Goal: Task Accomplishment & Management: Use online tool/utility

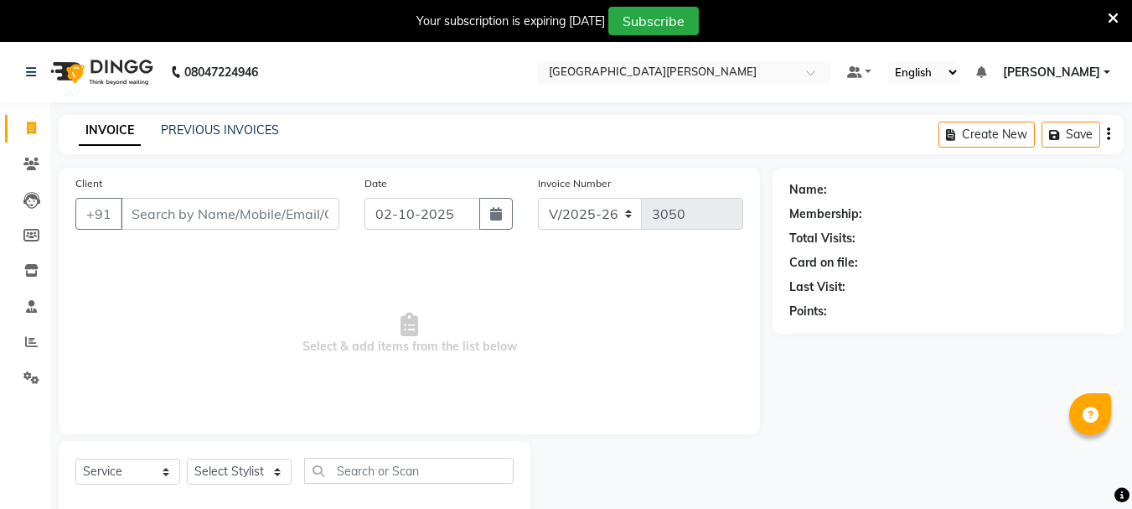
select select "911"
select select "service"
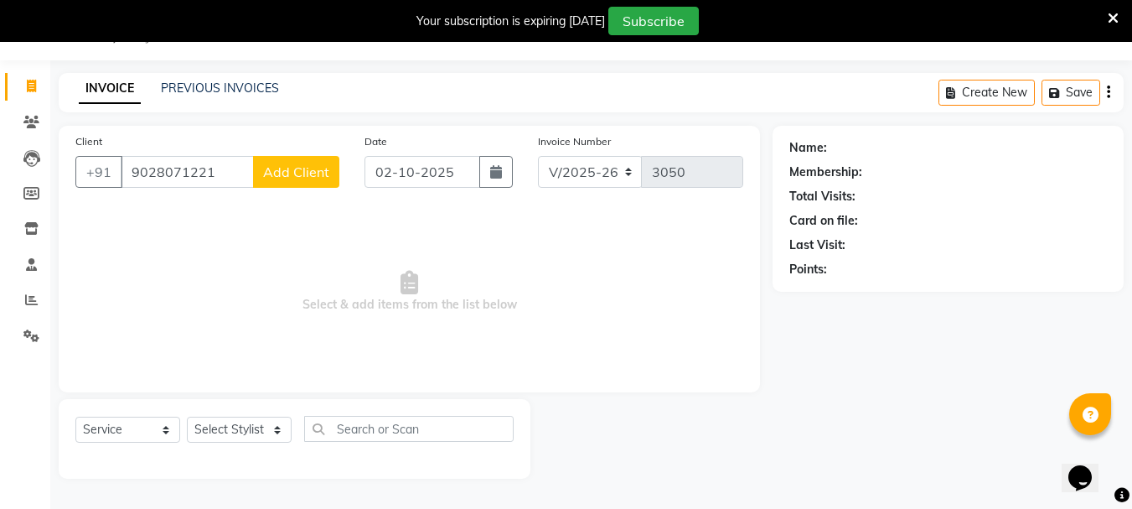
type input "9028071221"
click at [276, 170] on span "Add Client" at bounding box center [296, 171] width 66 height 17
select select "22"
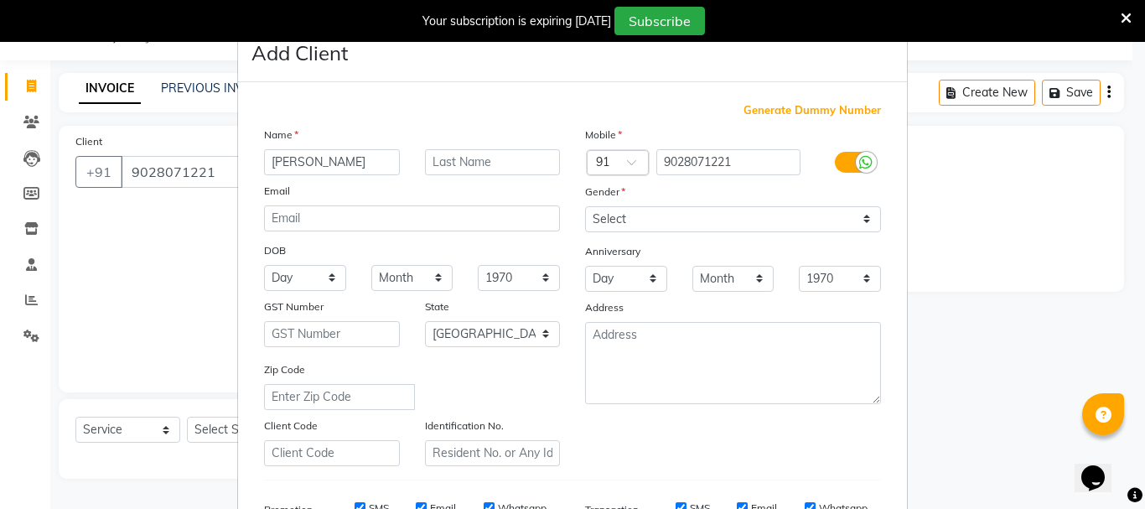
type input "[PERSON_NAME]"
click at [437, 159] on input "text" at bounding box center [493, 162] width 136 height 26
type input "Gaikwad"
click at [273, 161] on input "[PERSON_NAME]" at bounding box center [332, 162] width 136 height 26
type input "[PERSON_NAME]"
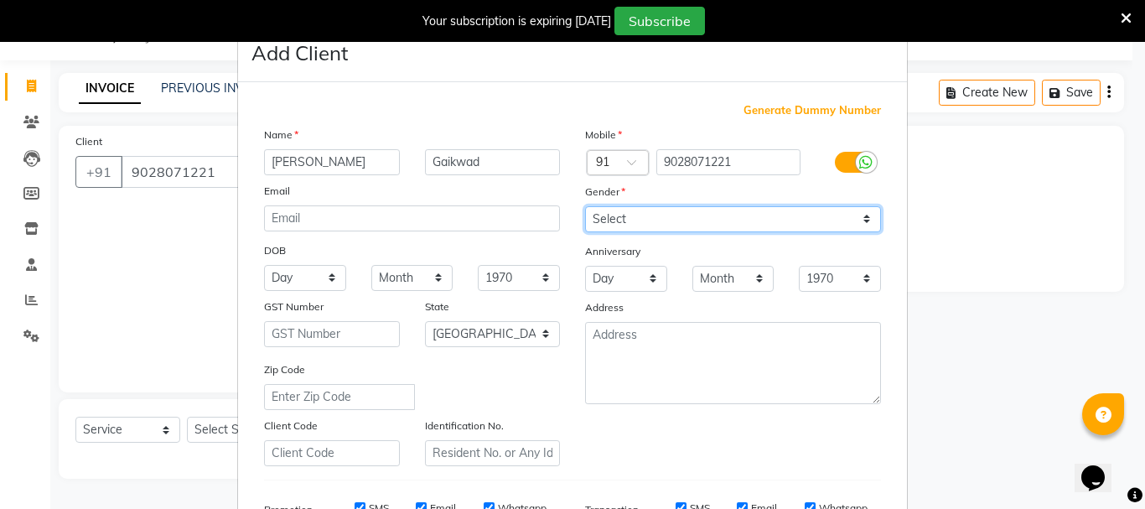
click at [625, 220] on select "Select [DEMOGRAPHIC_DATA] [DEMOGRAPHIC_DATA] Other Prefer Not To Say" at bounding box center [733, 219] width 296 height 26
select select "[DEMOGRAPHIC_DATA]"
click at [585, 206] on select "Select [DEMOGRAPHIC_DATA] [DEMOGRAPHIC_DATA] Other Prefer Not To Say" at bounding box center [733, 219] width 296 height 26
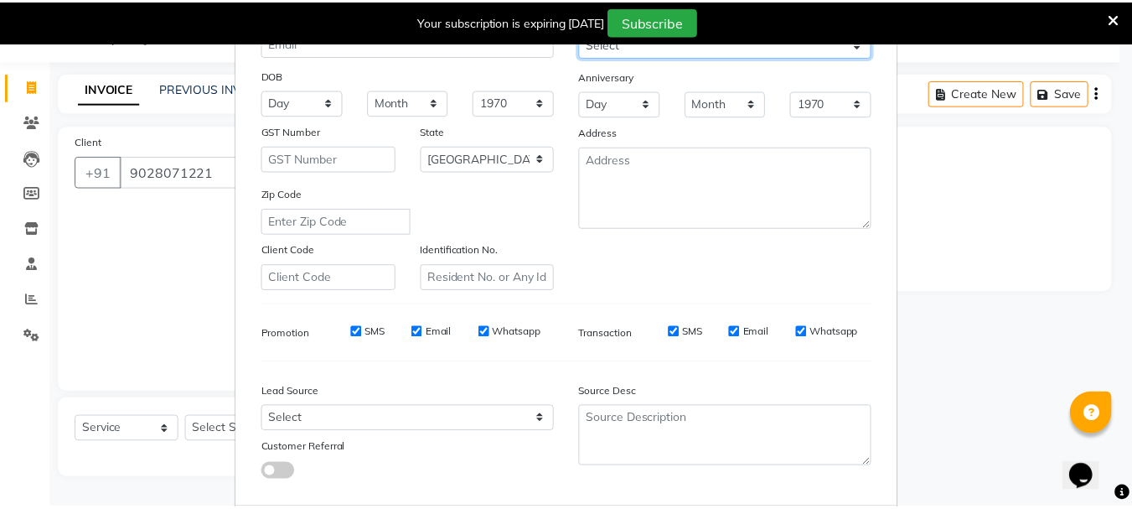
scroll to position [265, 0]
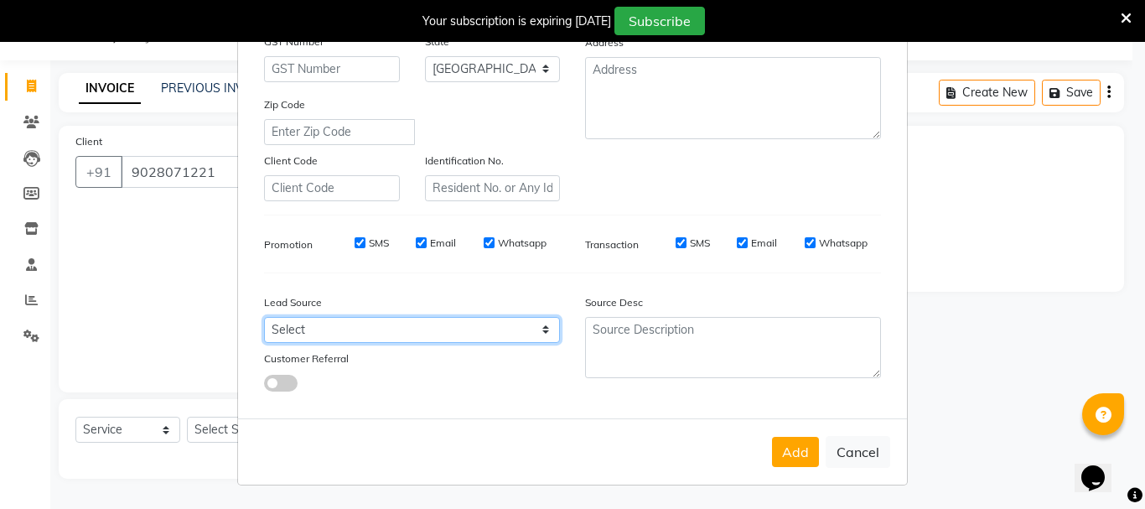
click at [323, 333] on select "Select Walk-in Referral Internet Friend Word of Mouth Advertisement Facebook Ju…" at bounding box center [412, 330] width 296 height 26
select select "25484"
click at [264, 317] on select "Select Walk-in Referral Internet Friend Word of Mouth Advertisement Facebook Ju…" at bounding box center [412, 330] width 296 height 26
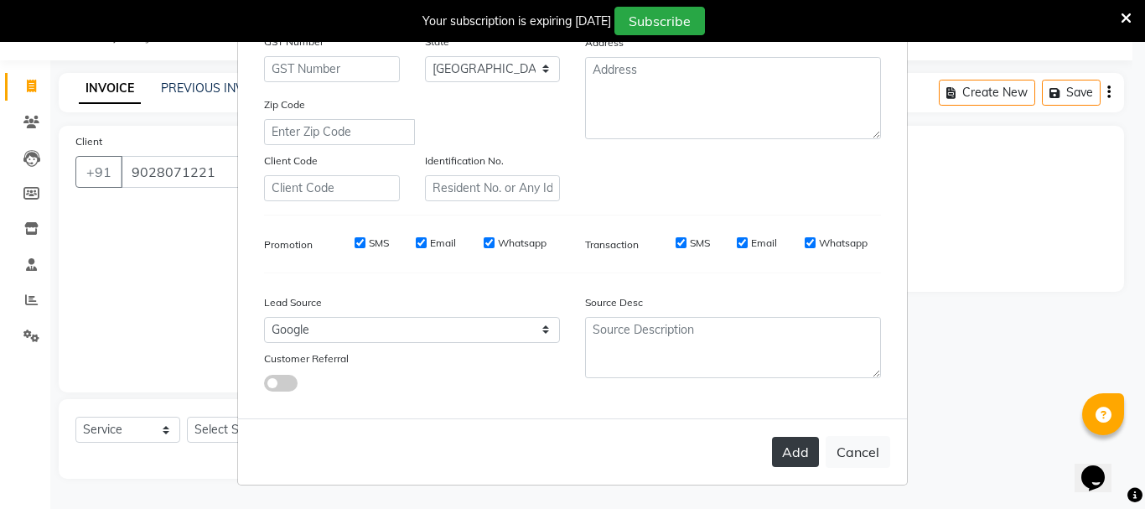
click at [795, 452] on button "Add" at bounding box center [795, 452] width 47 height 30
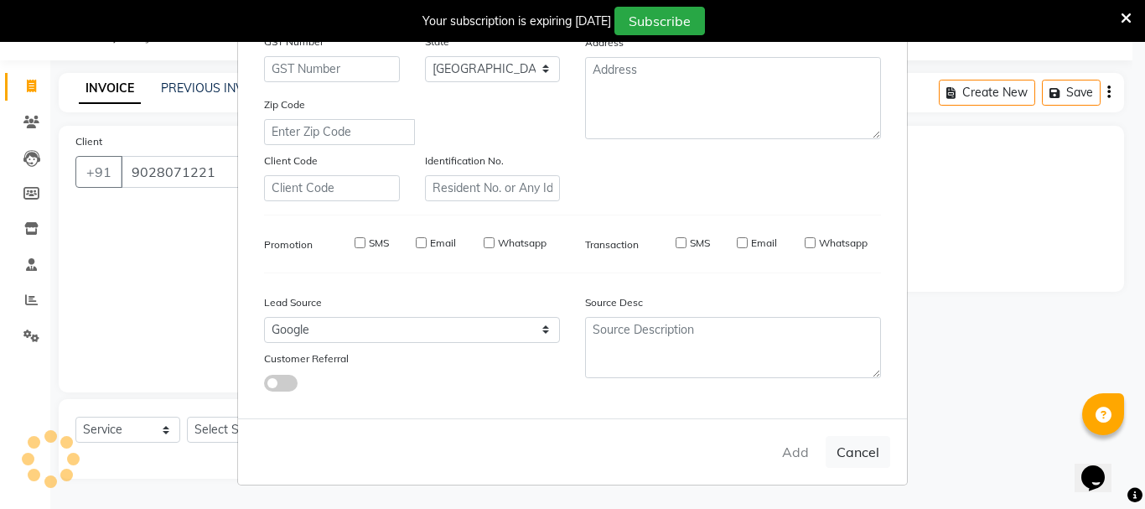
type input "90******21"
select select
select select "null"
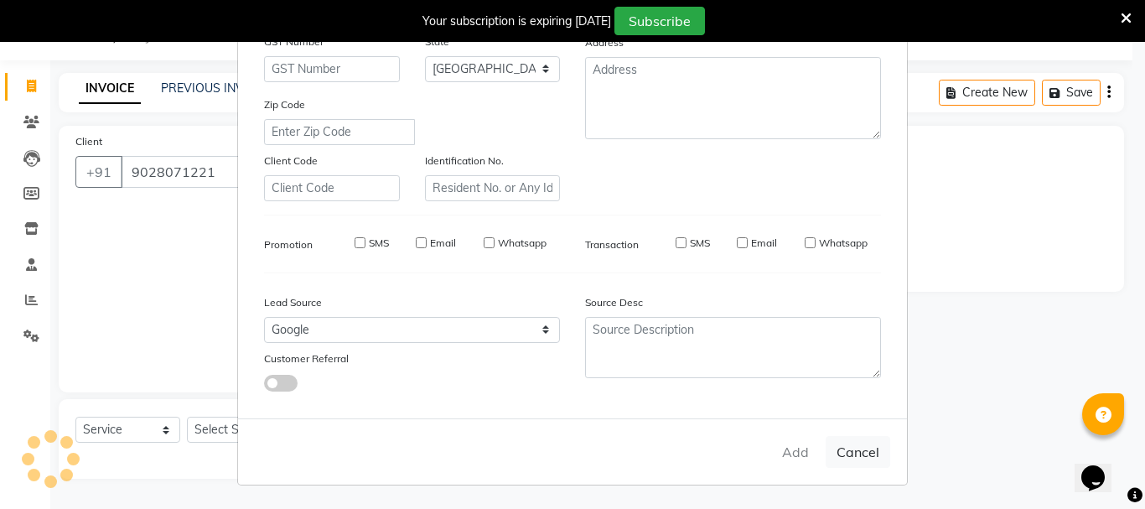
select select
checkbox input "false"
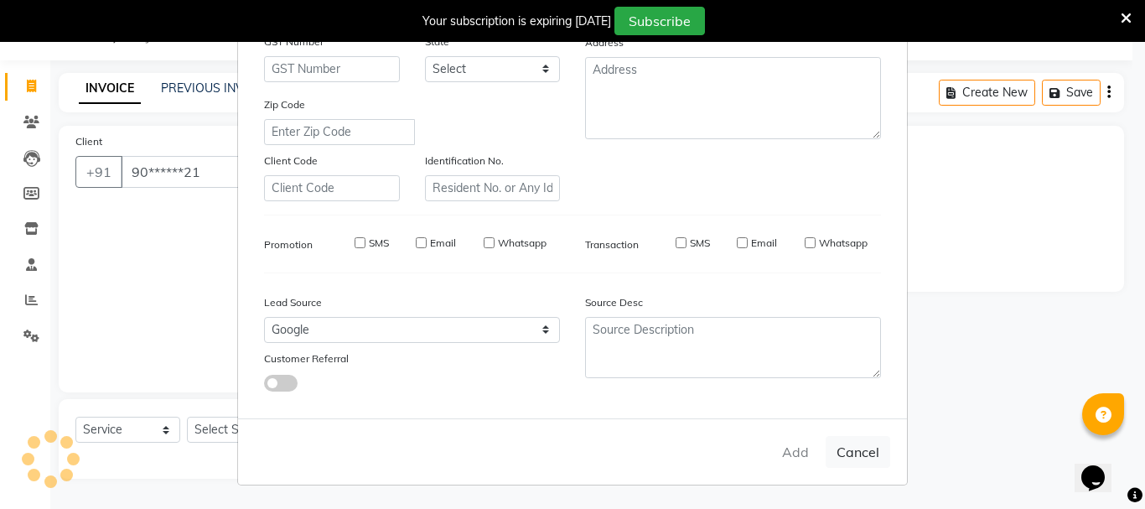
checkbox input "false"
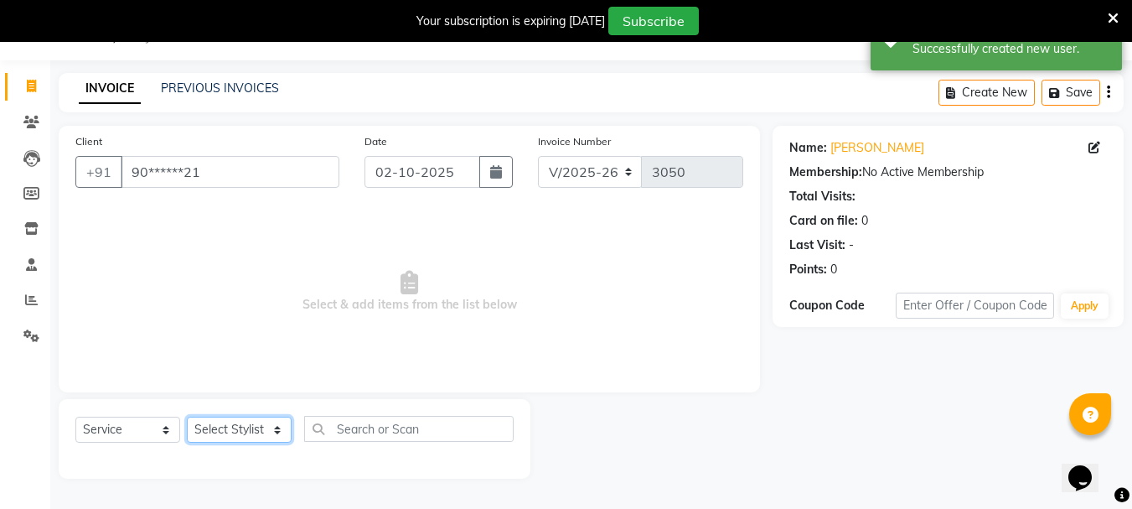
click at [282, 432] on select "Select Stylist Bharti [PERSON_NAME] [PERSON_NAME] [PERSON_NAME] [PERSON_NAME] m…" at bounding box center [239, 429] width 105 height 26
select select "47321"
click at [187, 416] on select "Select Stylist Bharti [PERSON_NAME] [PERSON_NAME] [PERSON_NAME] [PERSON_NAME] m…" at bounding box center [239, 429] width 105 height 26
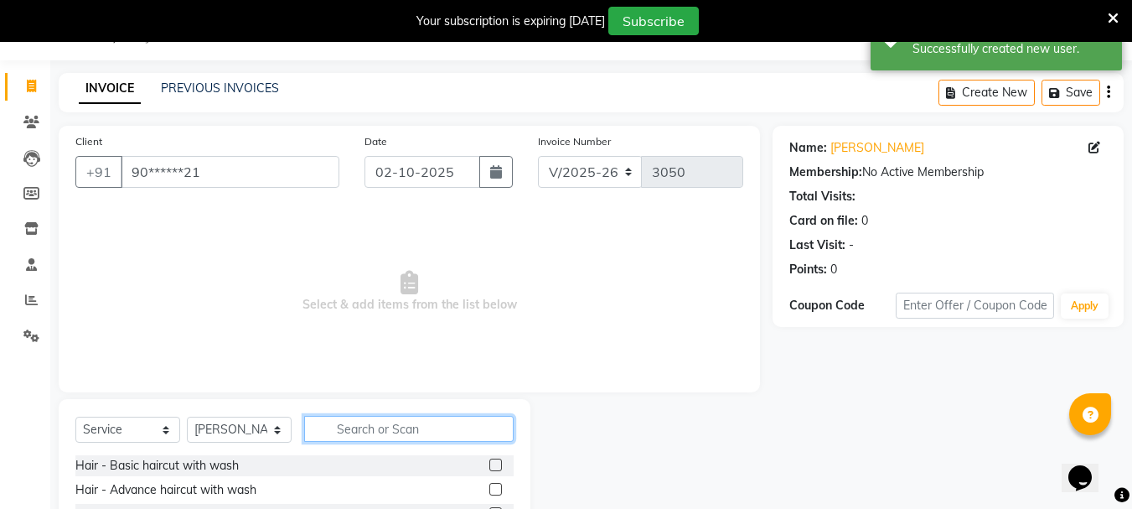
click at [380, 421] on input "text" at bounding box center [408, 429] width 209 height 26
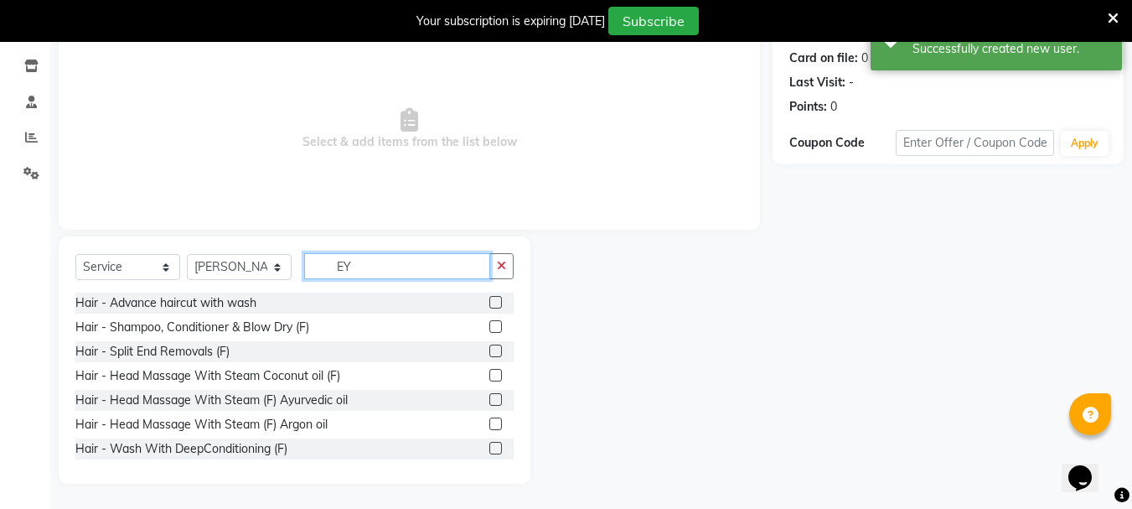
scroll to position [183, 0]
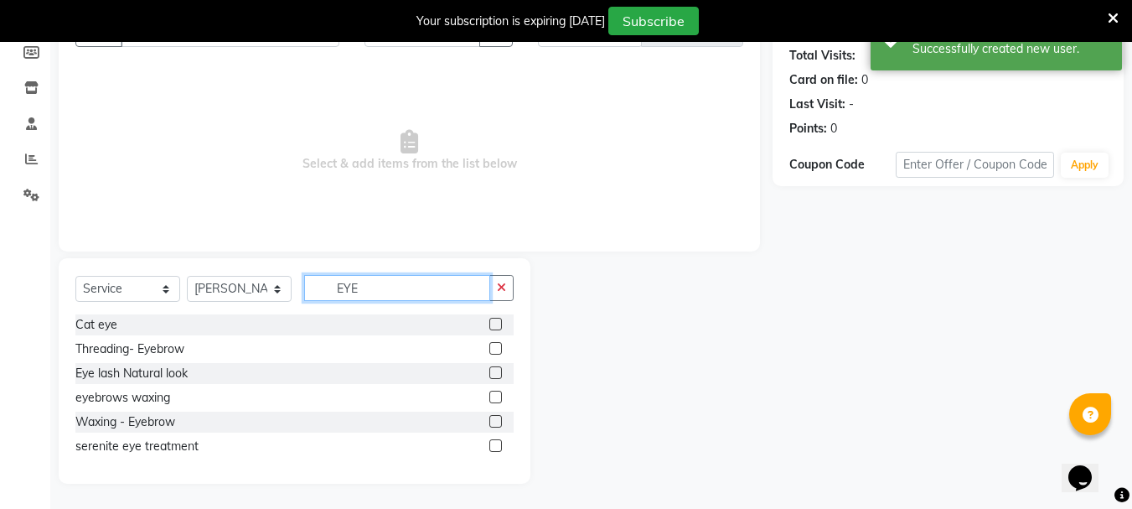
type input "EYE"
click at [494, 348] on label at bounding box center [495, 348] width 13 height 13
click at [494, 348] on input "checkbox" at bounding box center [494, 349] width 11 height 11
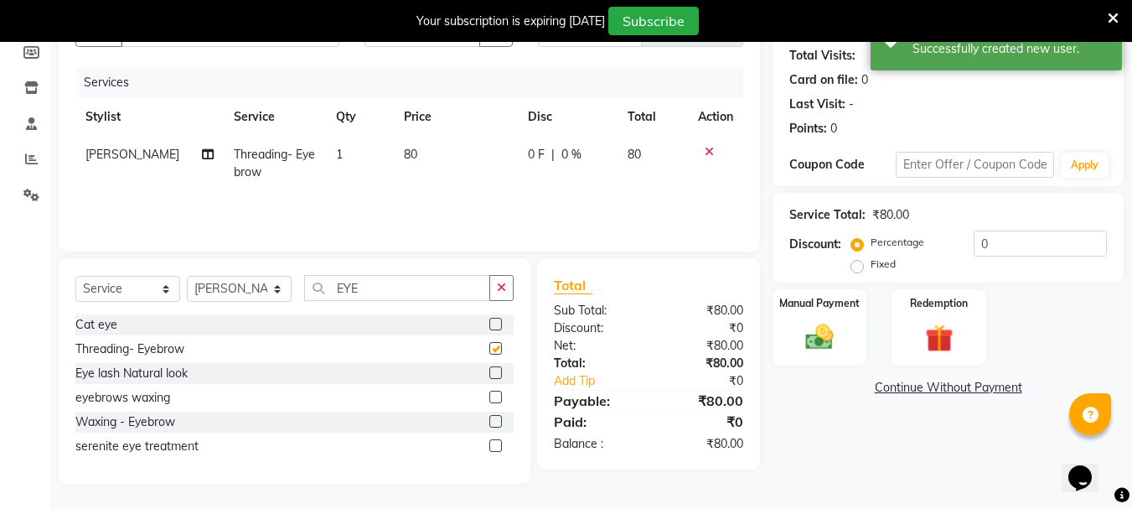
checkbox input "false"
click at [834, 337] on img at bounding box center [819, 337] width 47 height 34
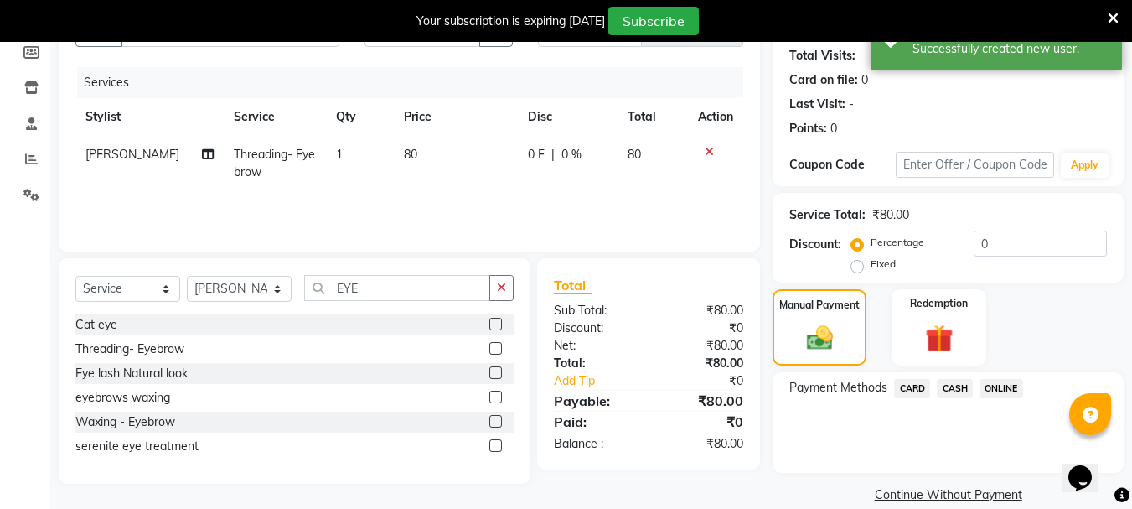
click at [995, 390] on span "ONLINE" at bounding box center [1002, 388] width 44 height 19
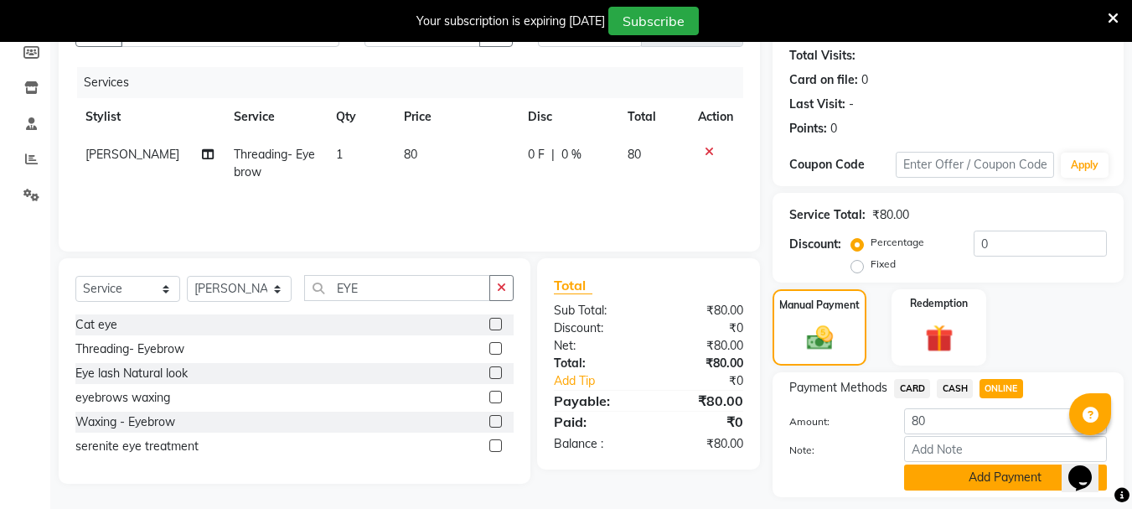
click at [918, 468] on button "Add Payment" at bounding box center [1005, 477] width 203 height 26
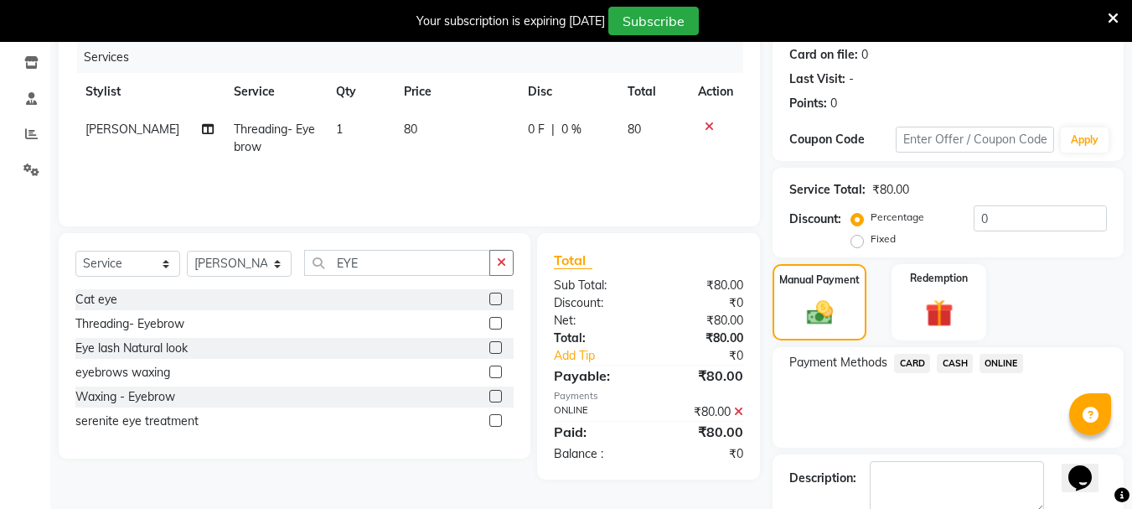
scroll to position [301, 0]
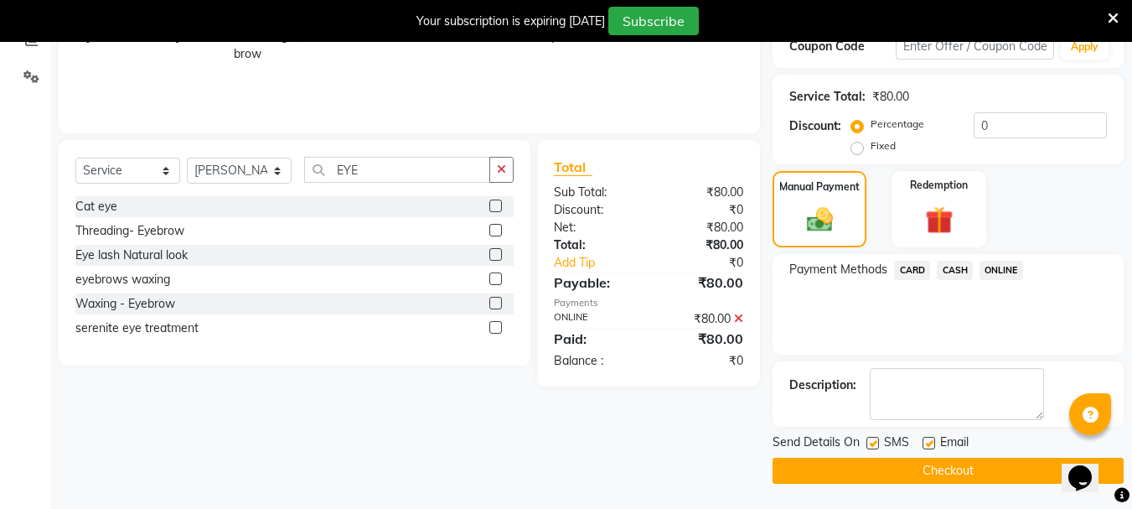
click at [907, 469] on button "Checkout" at bounding box center [948, 470] width 351 height 26
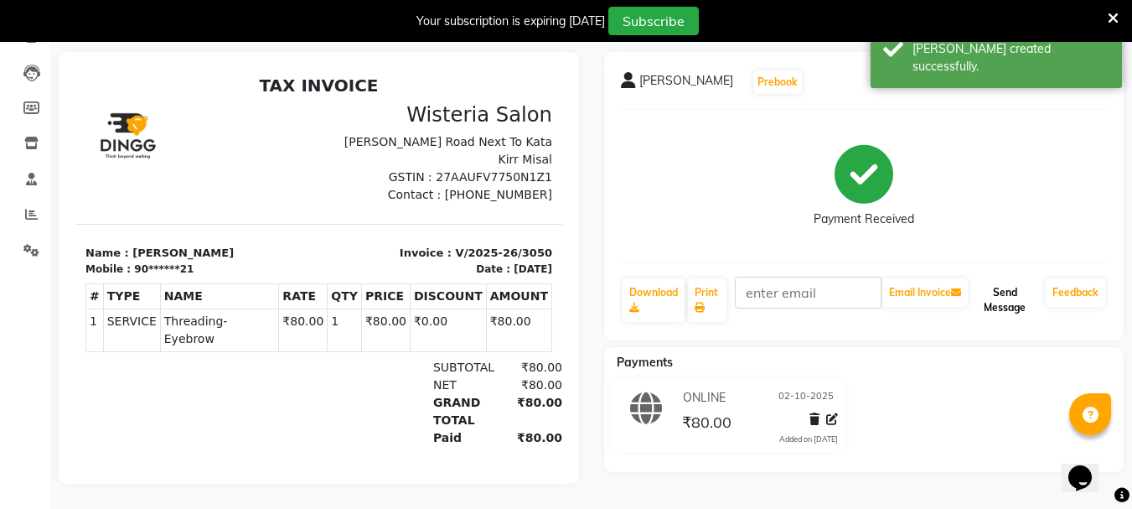
click at [1012, 287] on button "Send Message" at bounding box center [1005, 300] width 68 height 44
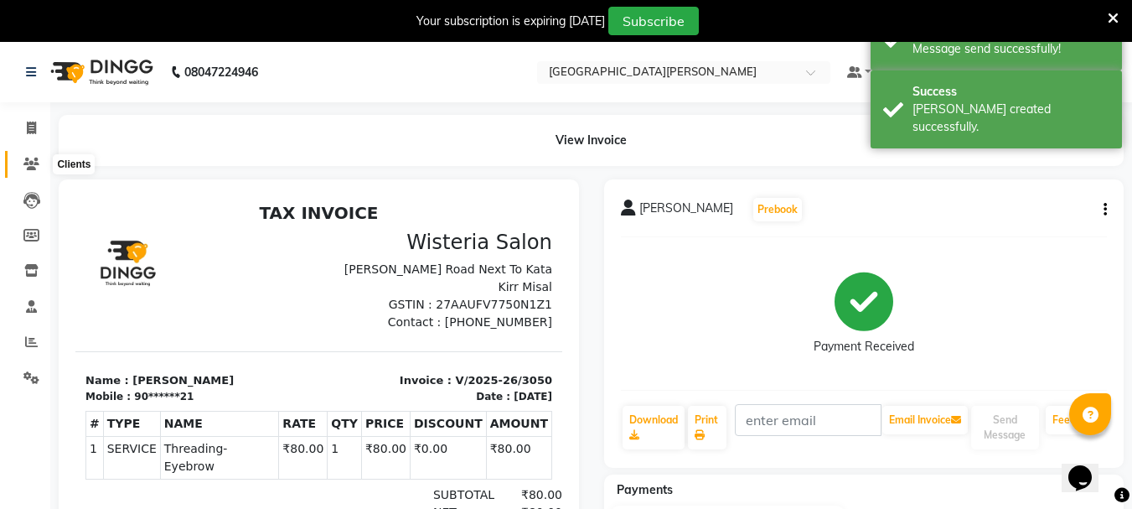
click at [38, 166] on icon at bounding box center [31, 164] width 16 height 13
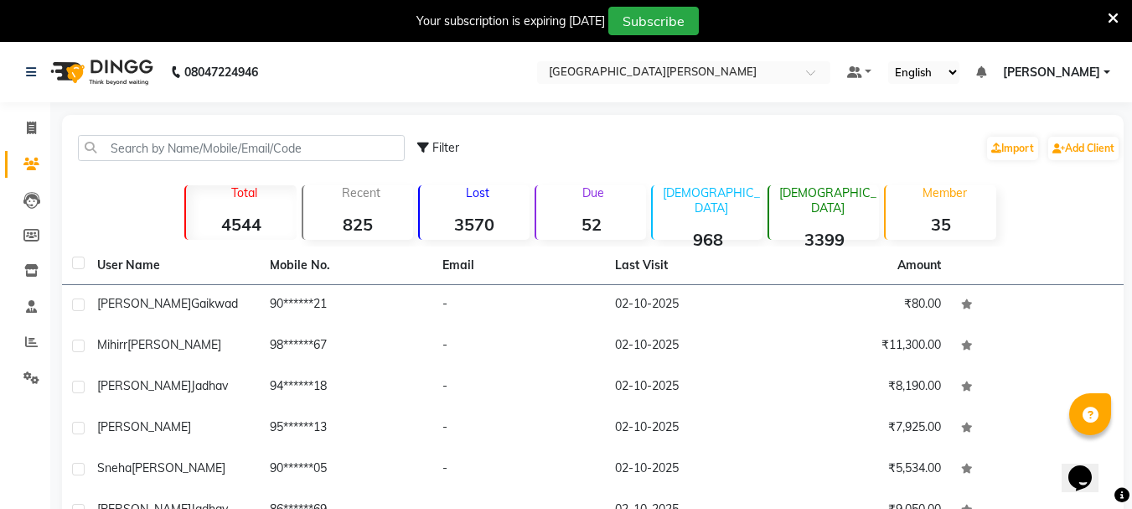
click at [359, 196] on p "Recent" at bounding box center [361, 192] width 103 height 15
click at [359, 185] on p "Recent" at bounding box center [361, 192] width 103 height 15
click at [36, 130] on icon at bounding box center [31, 127] width 9 height 13
select select "service"
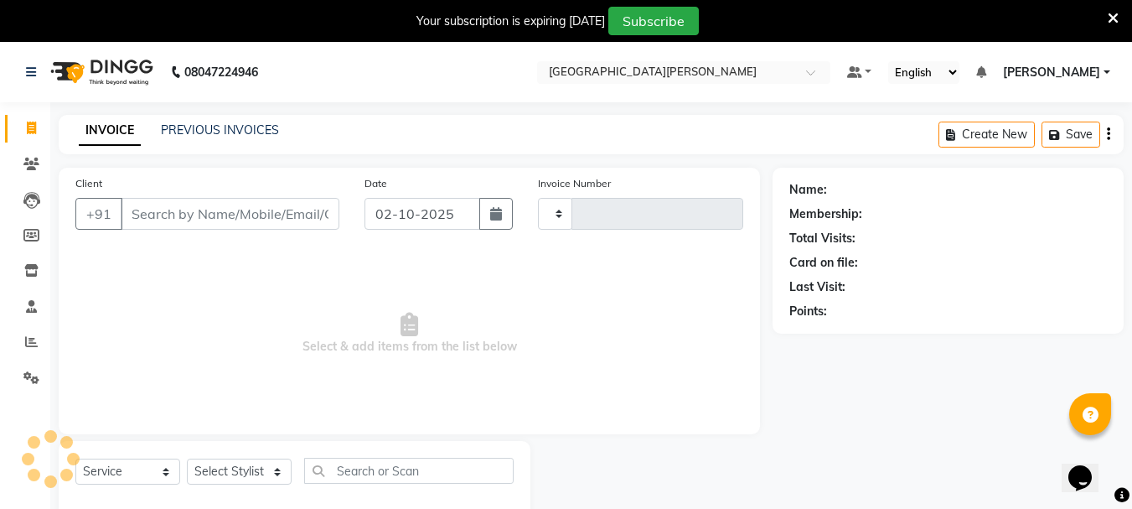
type input "3051"
select select "911"
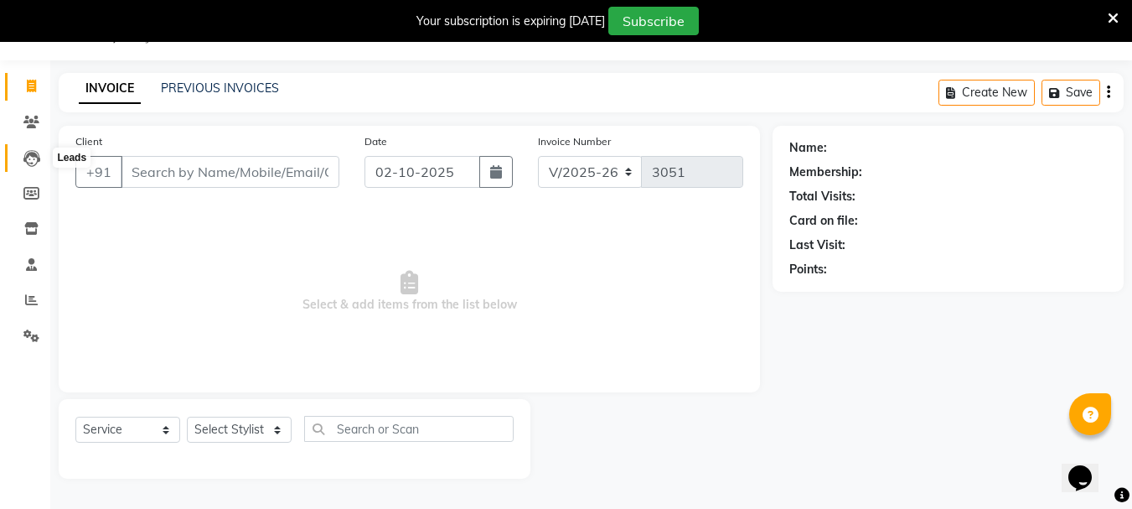
click at [29, 158] on icon at bounding box center [31, 158] width 17 height 17
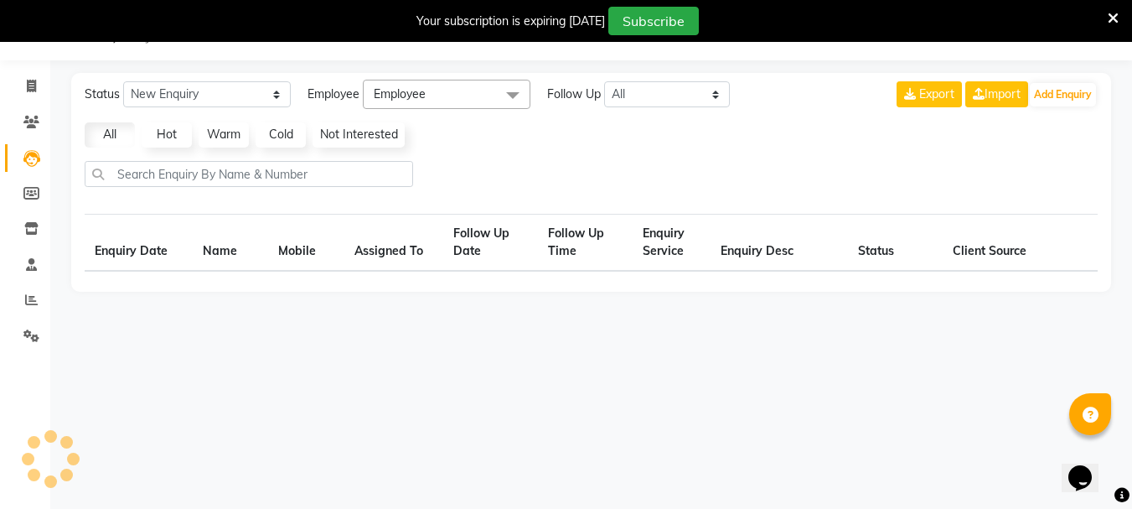
select select "10"
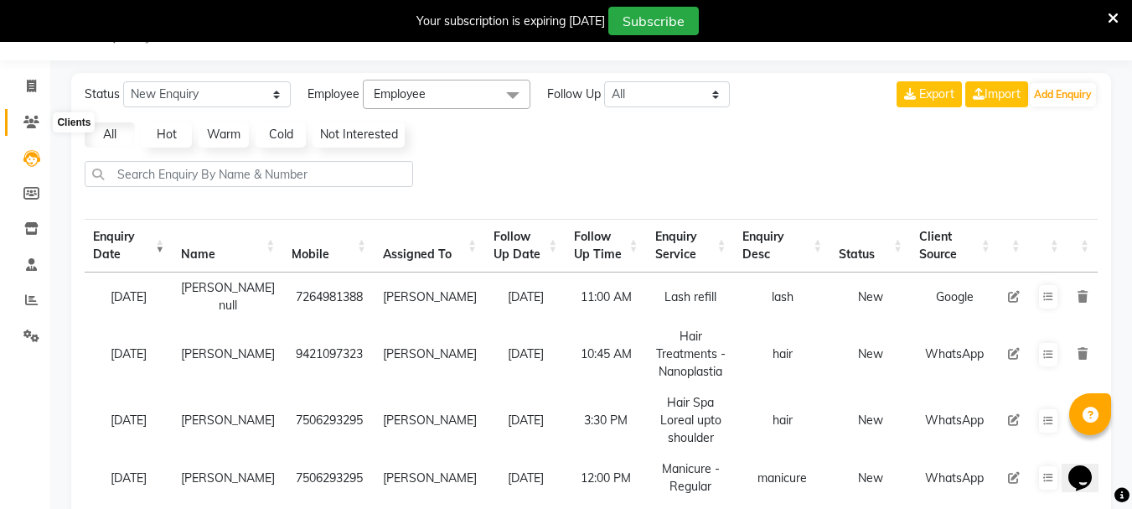
click at [28, 118] on icon at bounding box center [31, 122] width 16 height 13
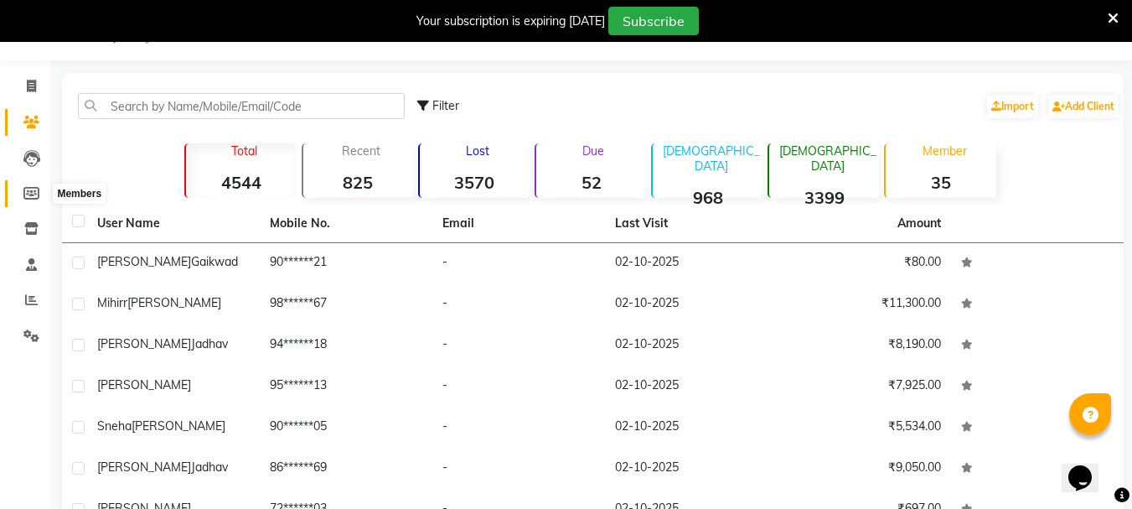
click at [29, 194] on icon at bounding box center [31, 193] width 16 height 13
select select
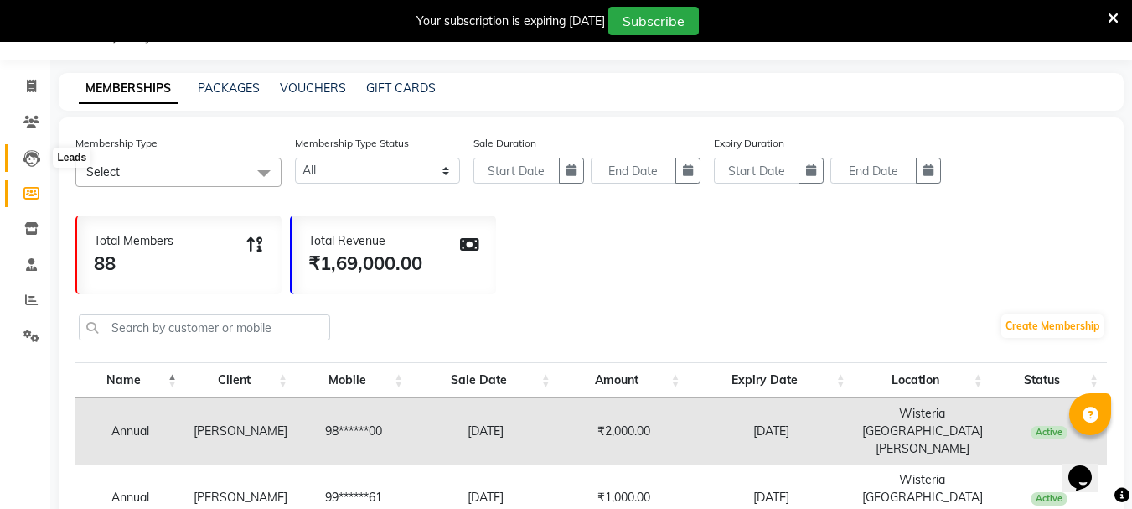
click at [34, 164] on icon at bounding box center [31, 158] width 17 height 17
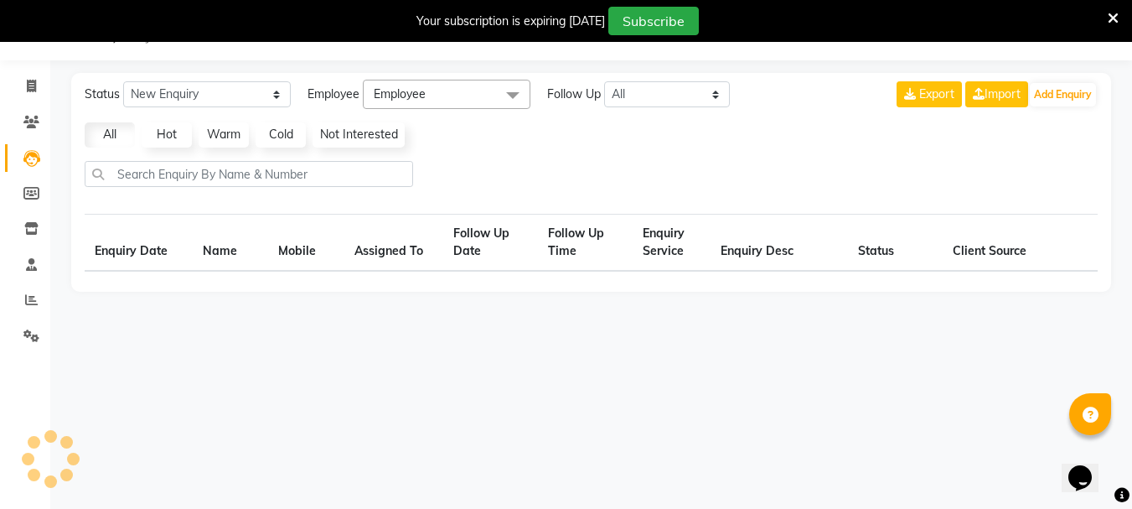
select select "10"
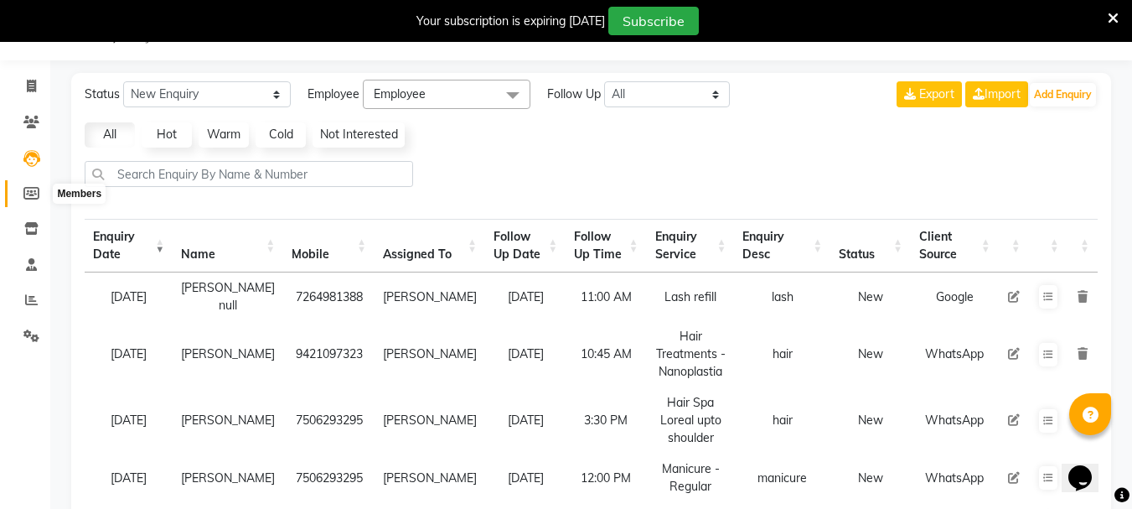
click at [31, 190] on icon at bounding box center [31, 193] width 16 height 13
select select
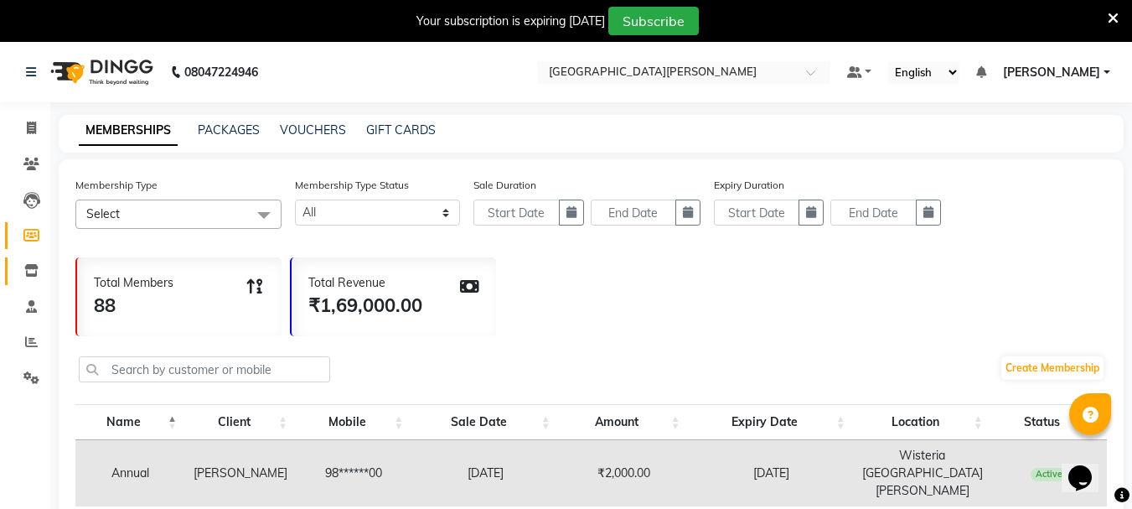
click at [38, 282] on link "Inventory" at bounding box center [25, 271] width 40 height 28
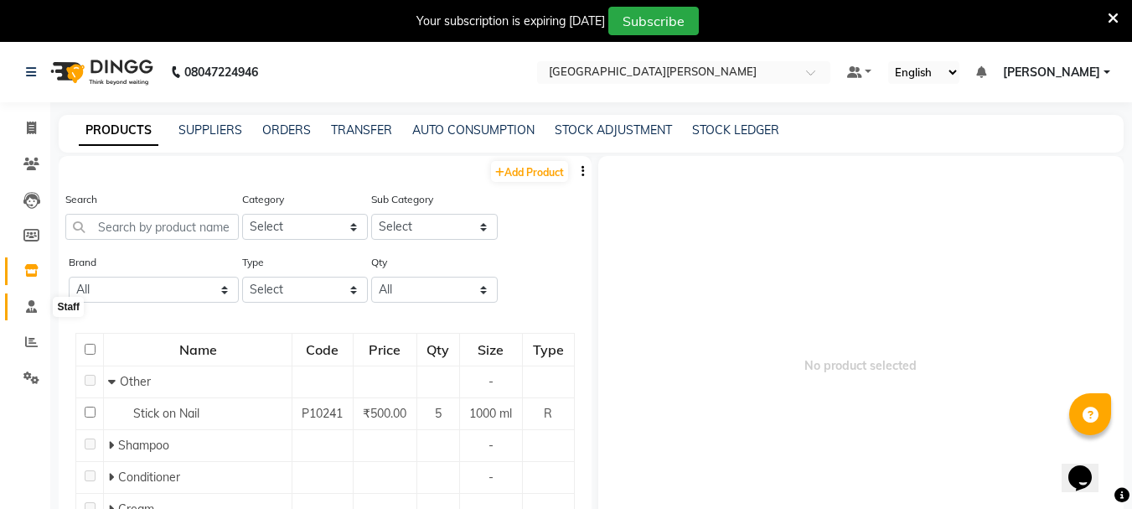
click at [31, 308] on icon at bounding box center [31, 306] width 11 height 13
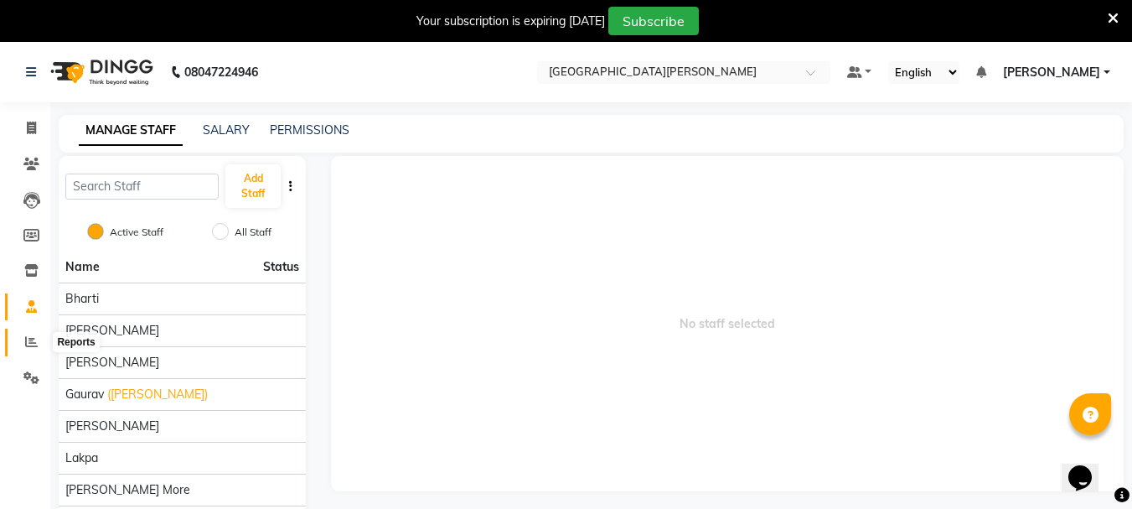
click at [29, 349] on span at bounding box center [31, 342] width 29 height 19
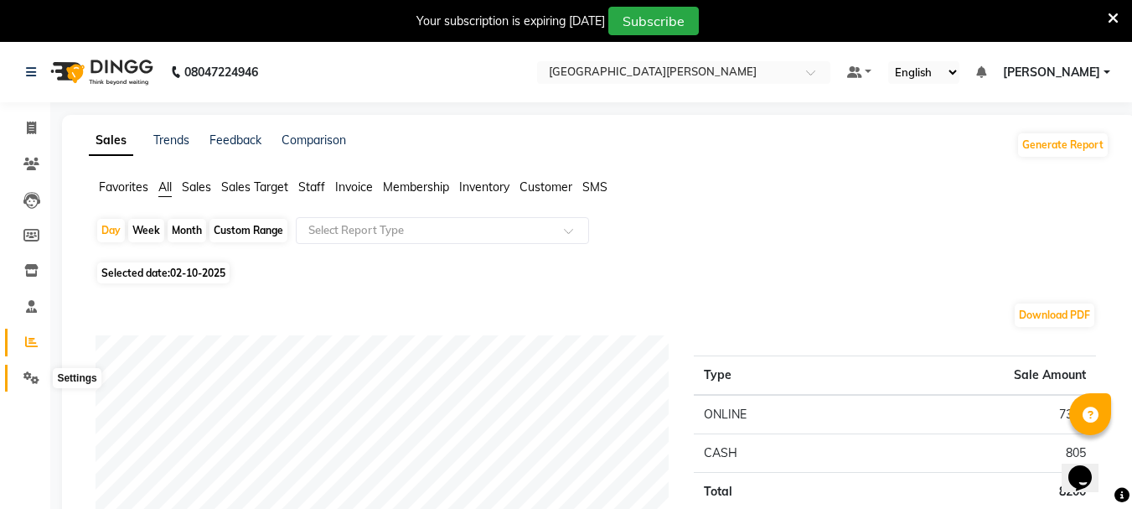
click at [29, 377] on icon at bounding box center [31, 377] width 16 height 13
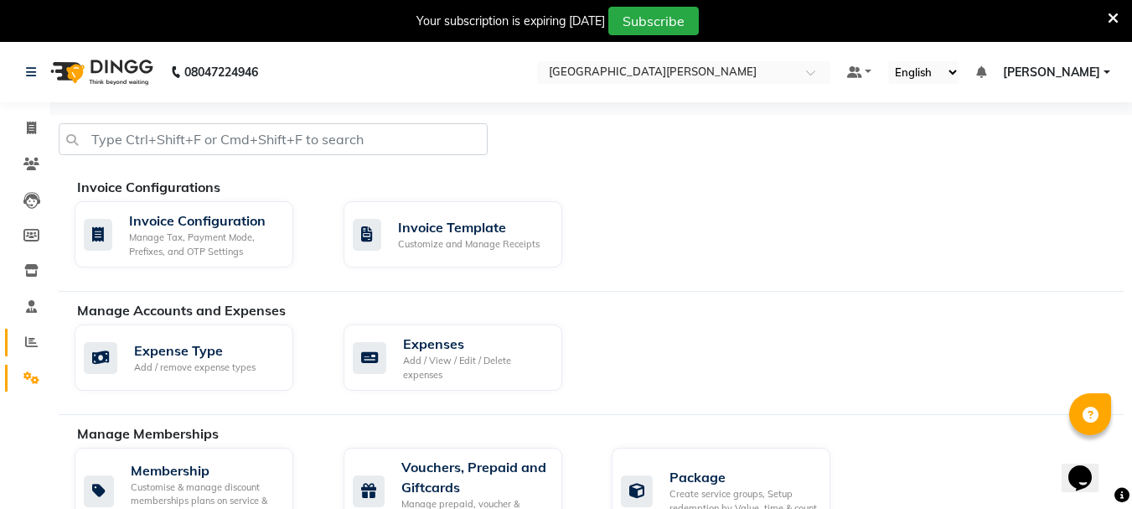
click at [26, 329] on link "Reports" at bounding box center [25, 342] width 40 height 28
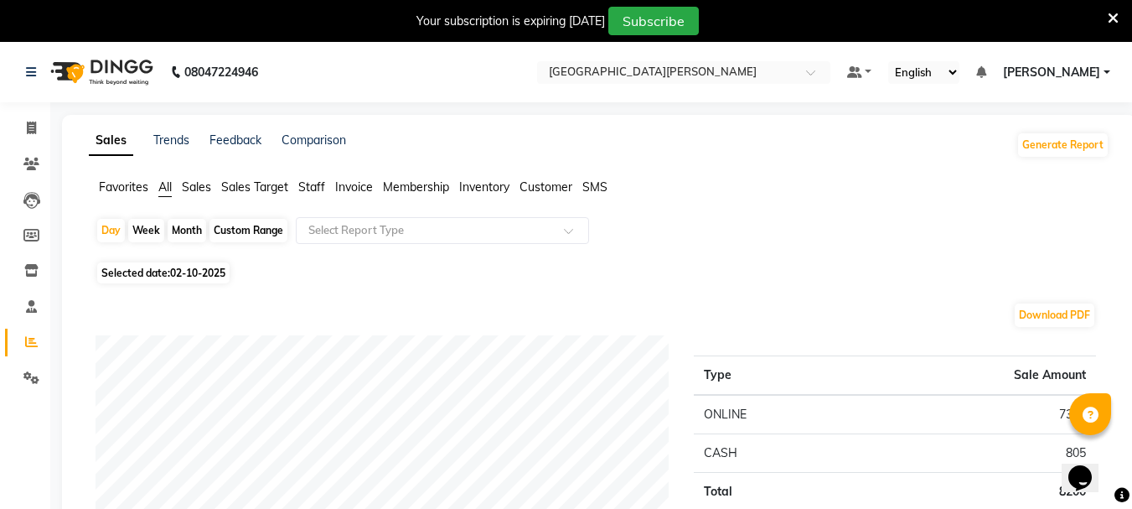
click at [118, 181] on span "Favorites" at bounding box center [123, 186] width 49 height 15
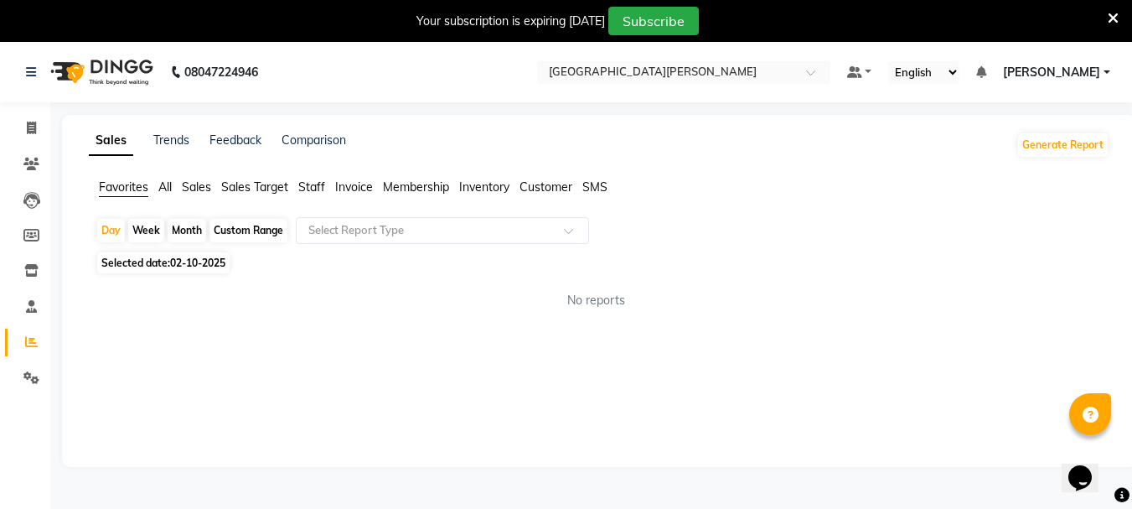
click at [167, 183] on span "All" at bounding box center [164, 186] width 13 height 15
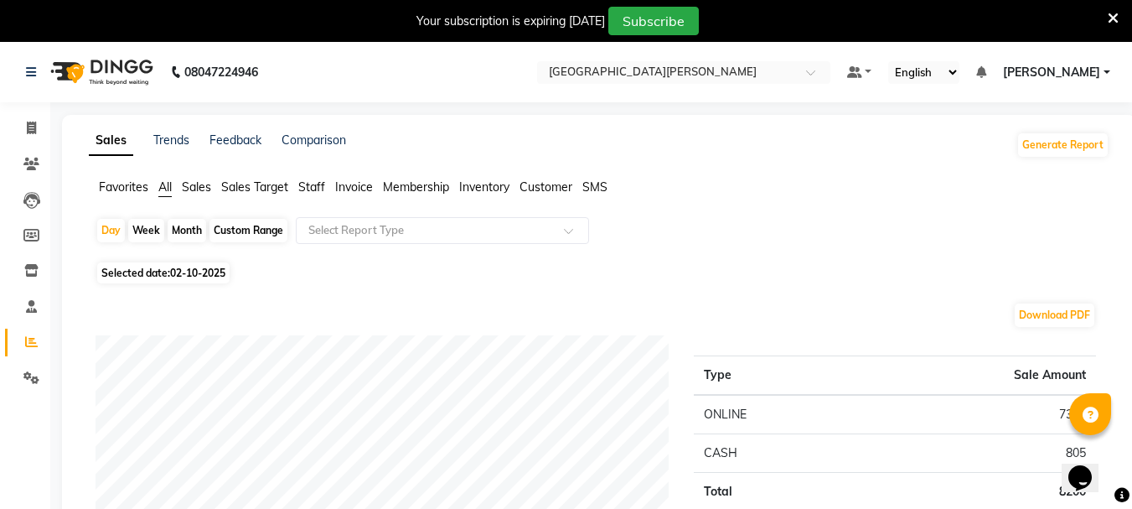
click at [202, 189] on span "Sales" at bounding box center [196, 186] width 29 height 15
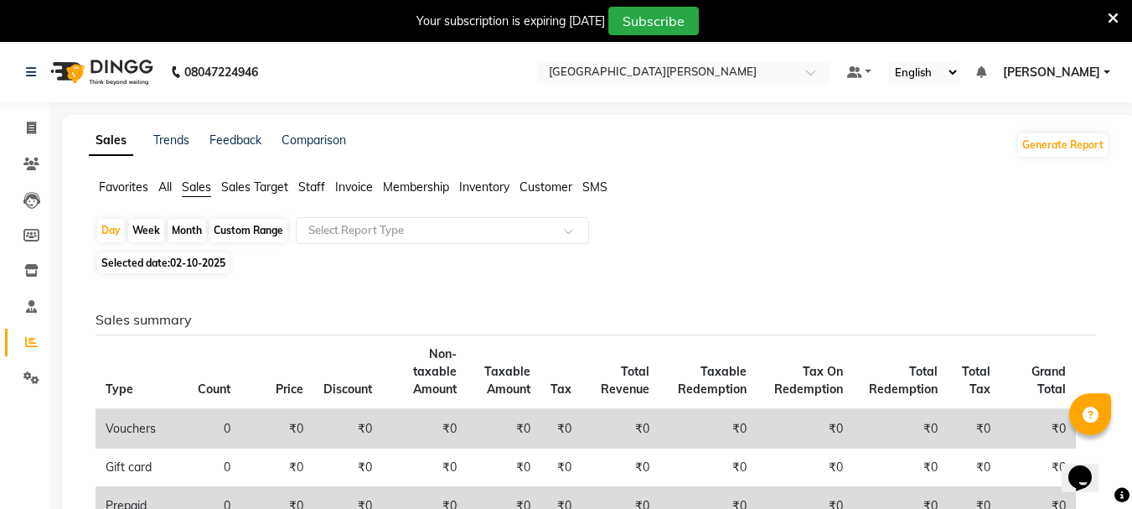
click at [230, 189] on span "Sales Target" at bounding box center [254, 186] width 67 height 15
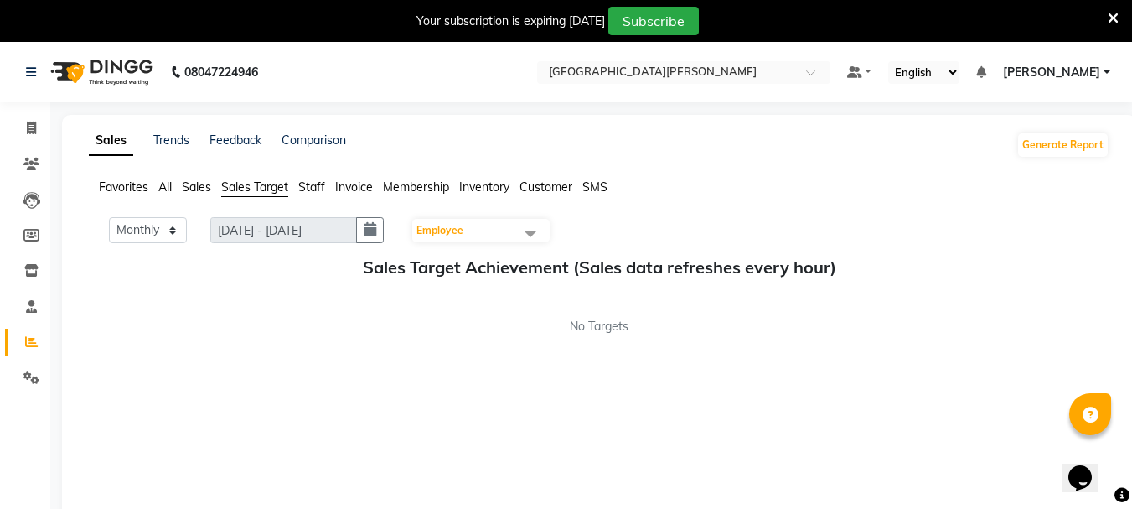
click at [271, 189] on span "Sales Target" at bounding box center [254, 186] width 67 height 15
click at [314, 189] on span "Staff" at bounding box center [311, 186] width 27 height 15
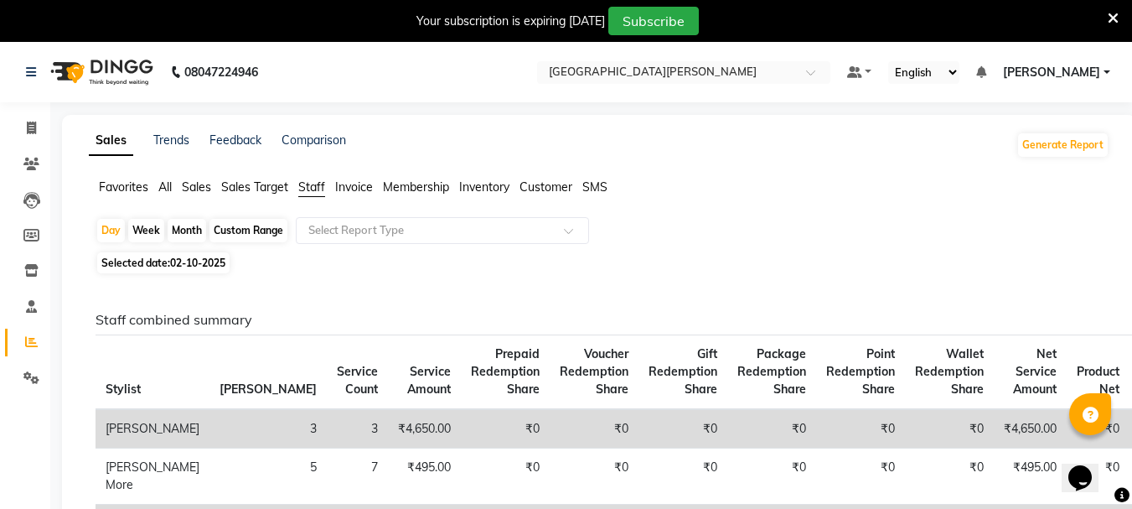
click at [354, 185] on span "Invoice" at bounding box center [354, 186] width 38 height 15
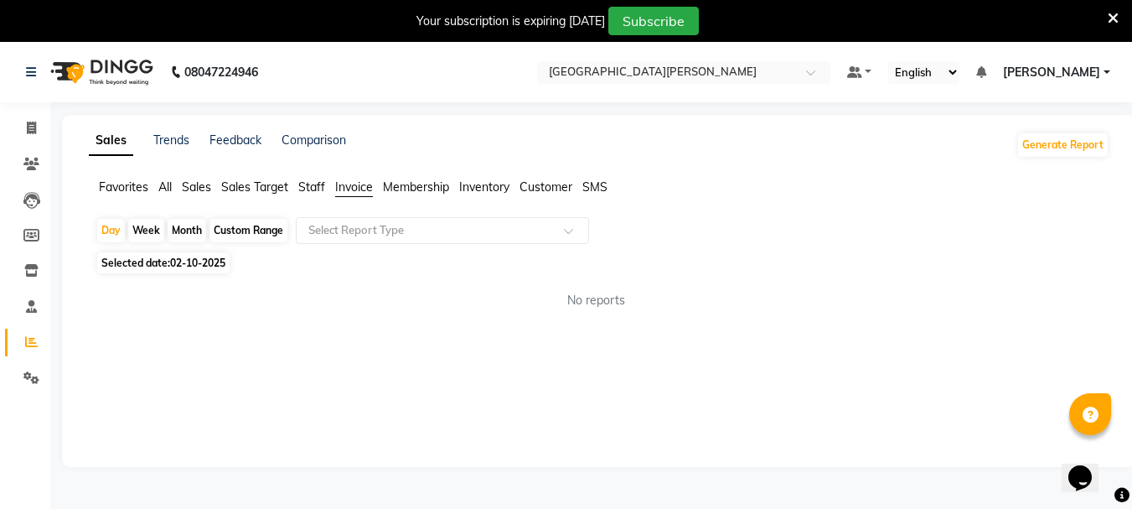
click at [394, 185] on span "Membership" at bounding box center [416, 186] width 66 height 15
click at [167, 141] on link "Trends" at bounding box center [171, 139] width 36 height 15
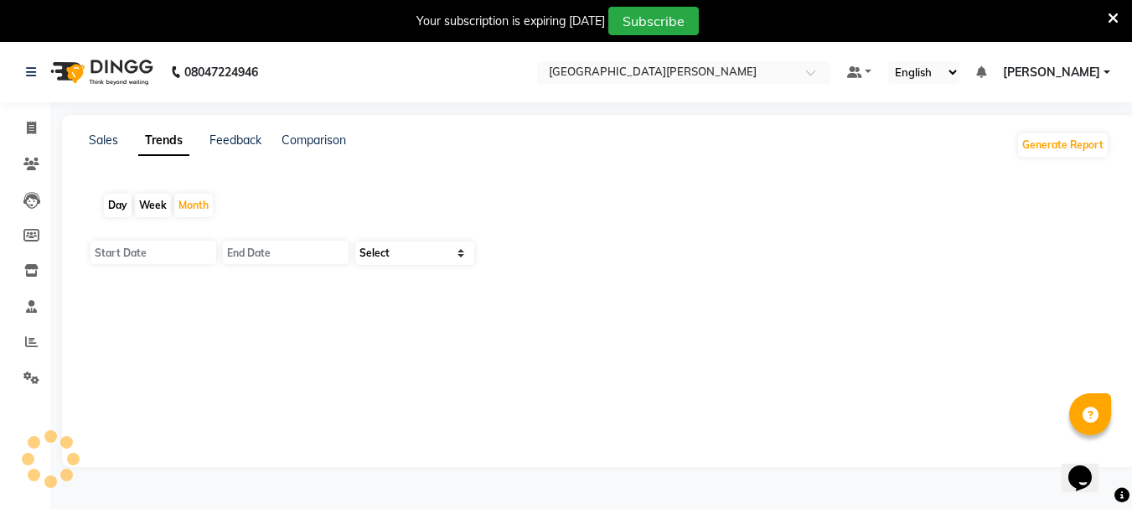
type input "01-10-2025"
type input "[DATE]"
select select "by_client"
click at [223, 140] on link "Feedback" at bounding box center [235, 139] width 52 height 15
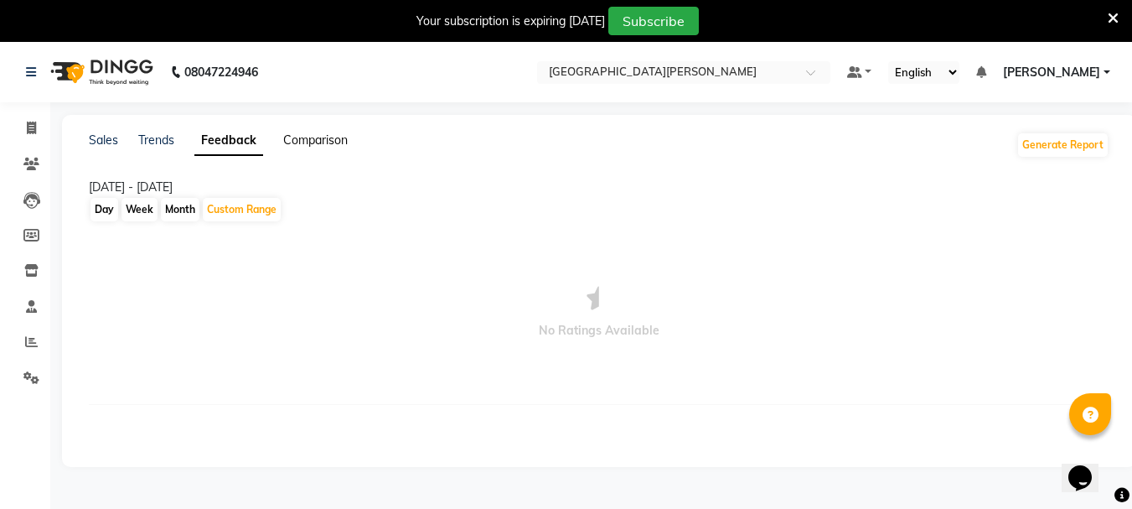
click at [306, 138] on link "Comparison" at bounding box center [315, 139] width 65 height 15
select select "single_date"
select select "single_date_dash"
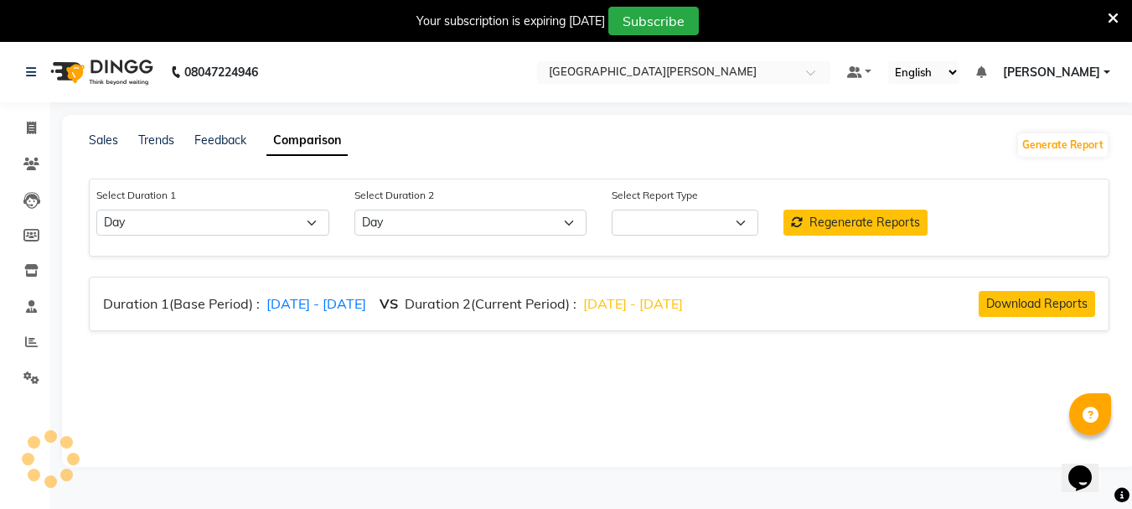
select select "comparison_report"
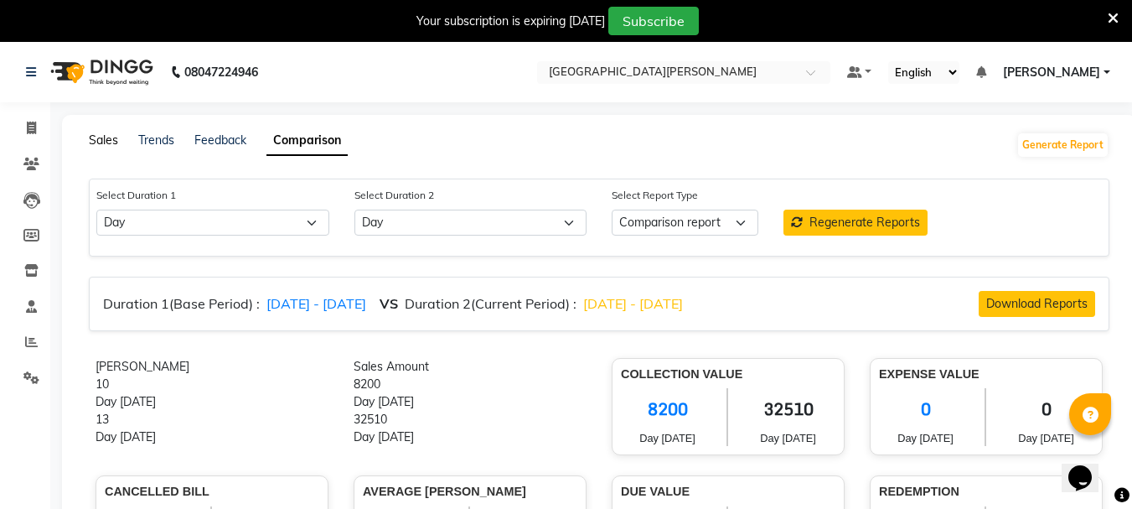
click at [104, 139] on link "Sales" at bounding box center [103, 139] width 29 height 15
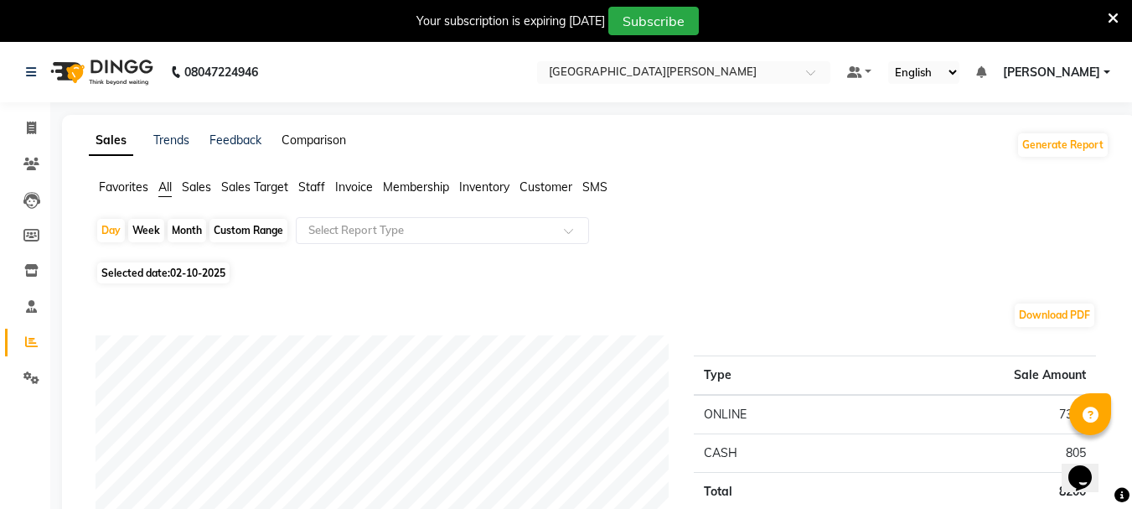
click at [306, 142] on link "Comparison" at bounding box center [314, 139] width 65 height 15
select select "single_date"
select select "single_date_dash"
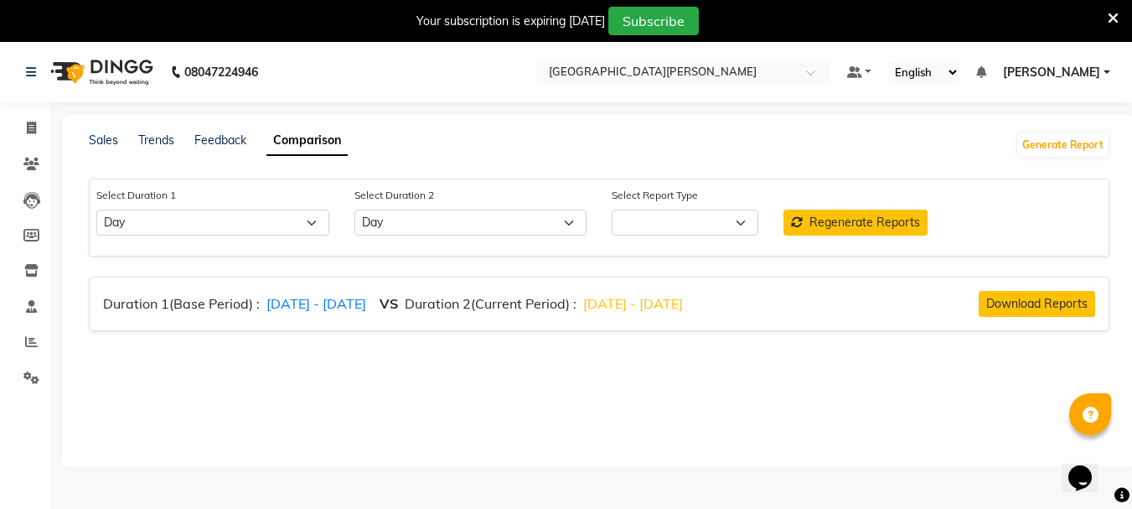
select select "comparison_report"
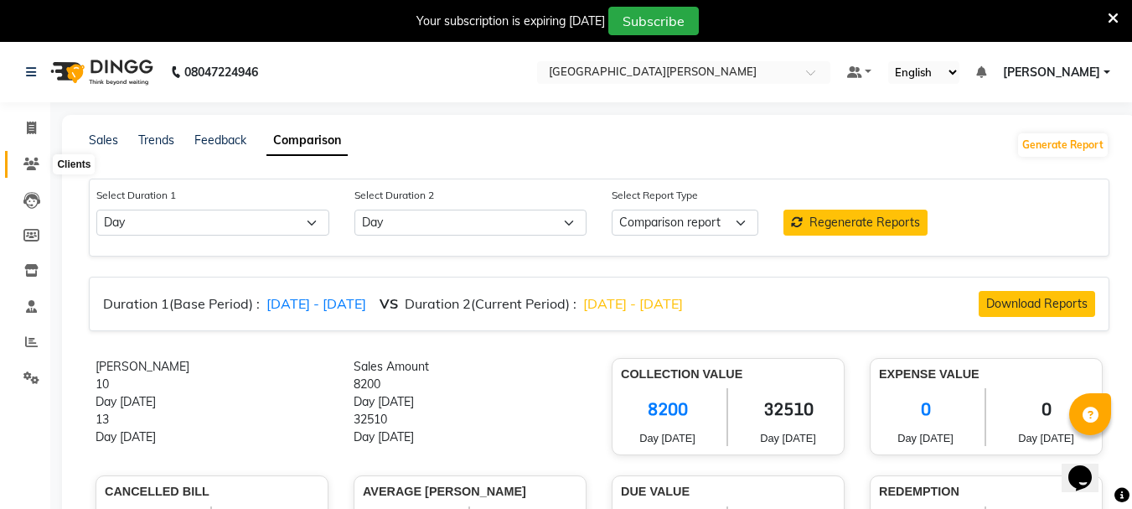
click at [25, 163] on icon at bounding box center [31, 164] width 16 height 13
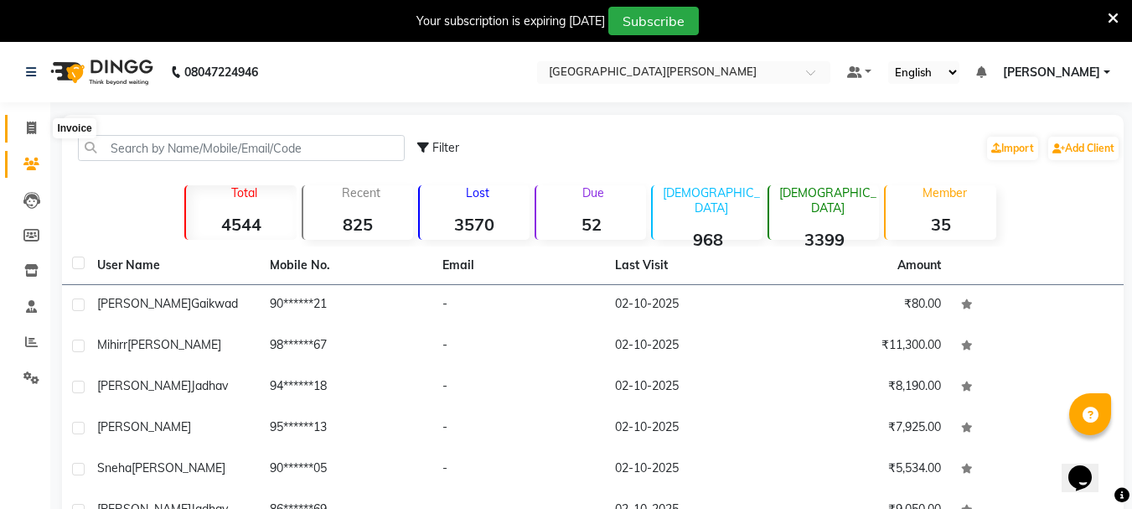
click at [33, 132] on icon at bounding box center [31, 127] width 9 height 13
select select "911"
select select "service"
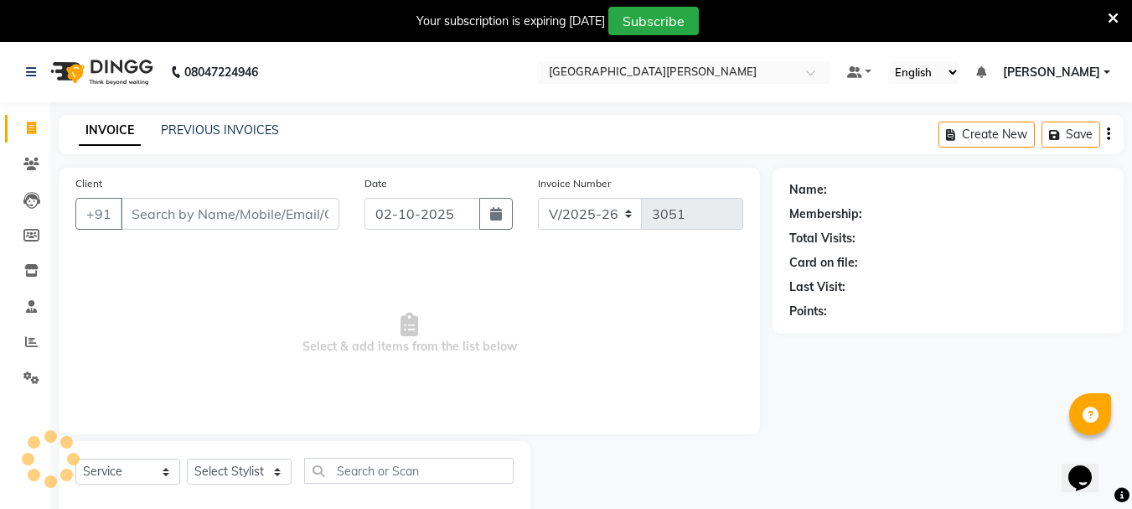
scroll to position [42, 0]
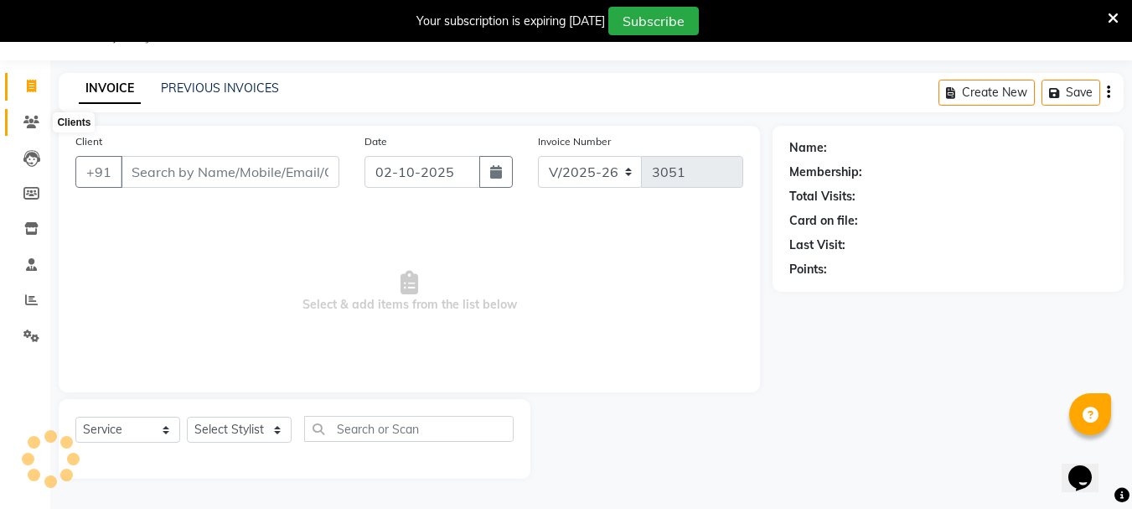
click at [32, 121] on icon at bounding box center [31, 122] width 16 height 13
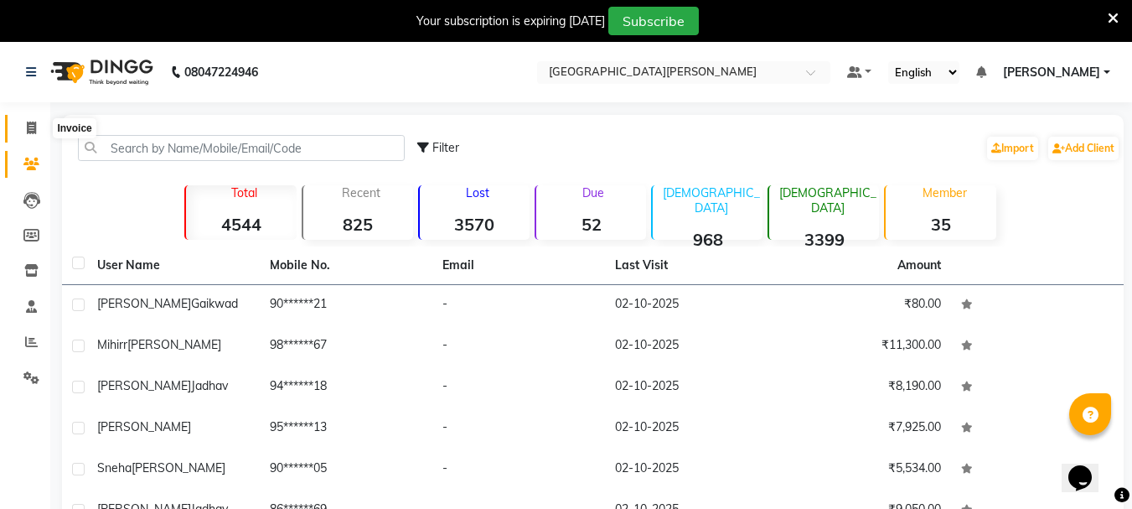
click at [34, 129] on icon at bounding box center [31, 127] width 9 height 13
select select "service"
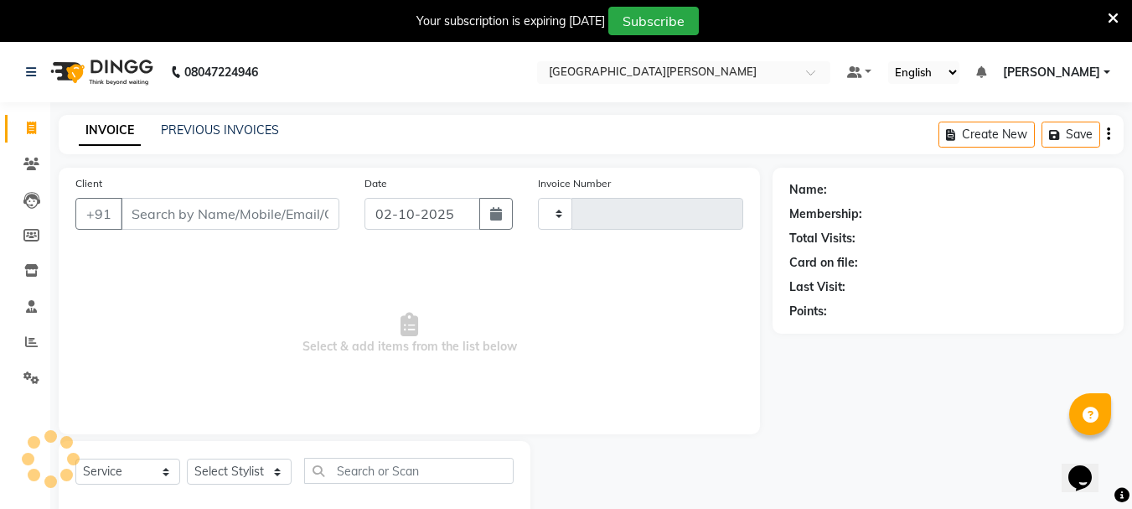
scroll to position [42, 0]
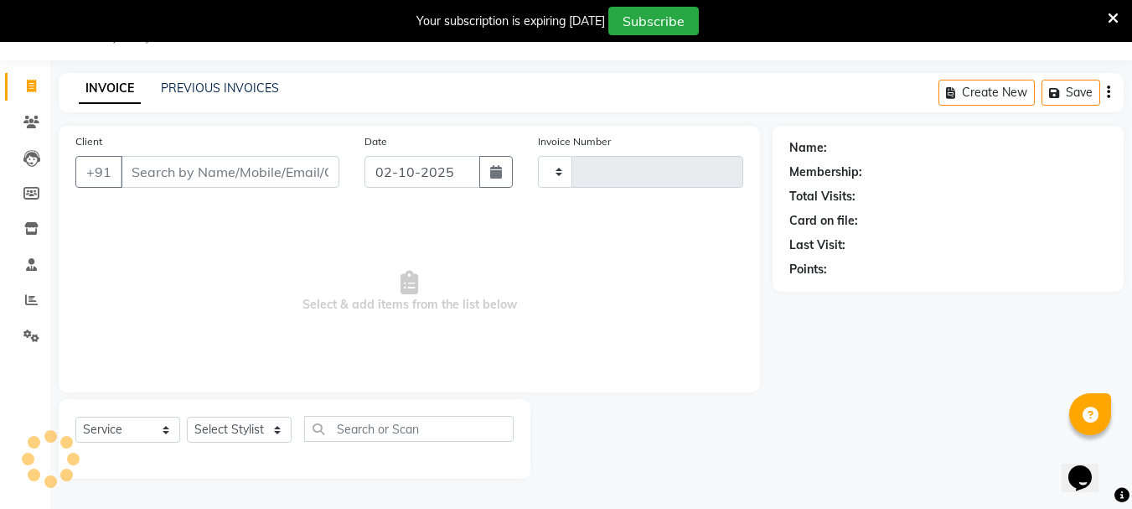
type input "3051"
select select "911"
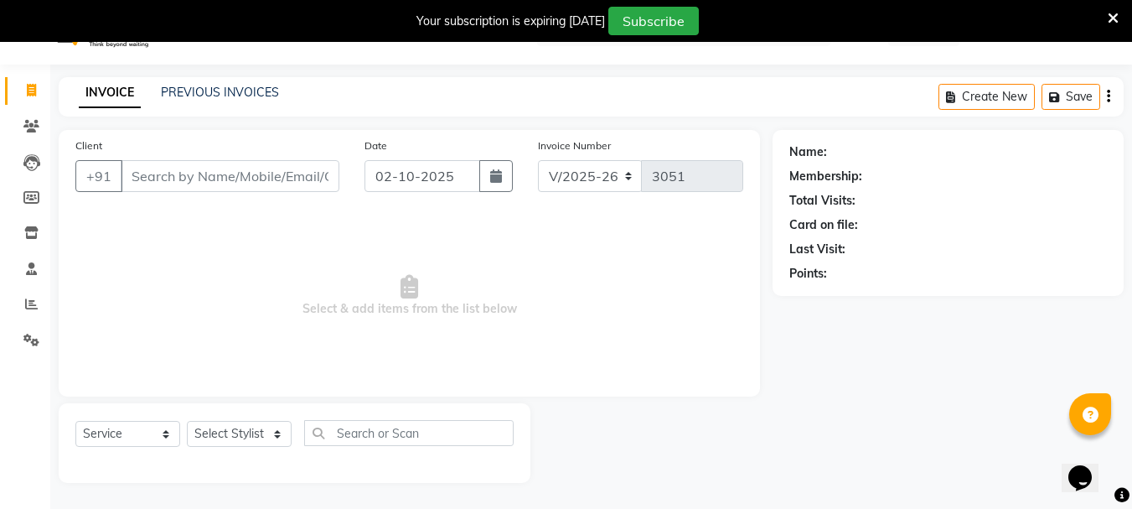
scroll to position [0, 0]
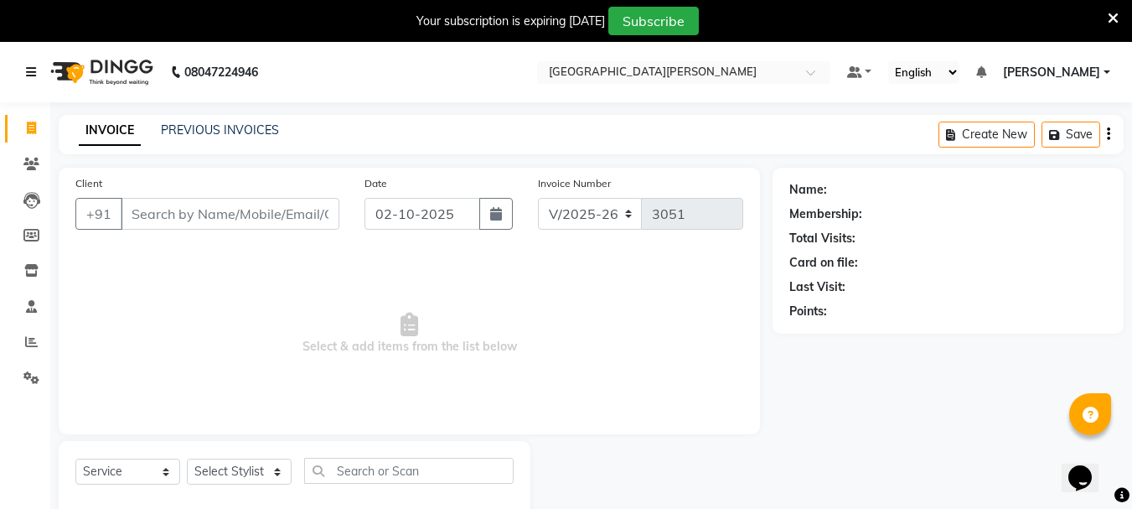
click at [33, 71] on icon at bounding box center [31, 72] width 10 height 12
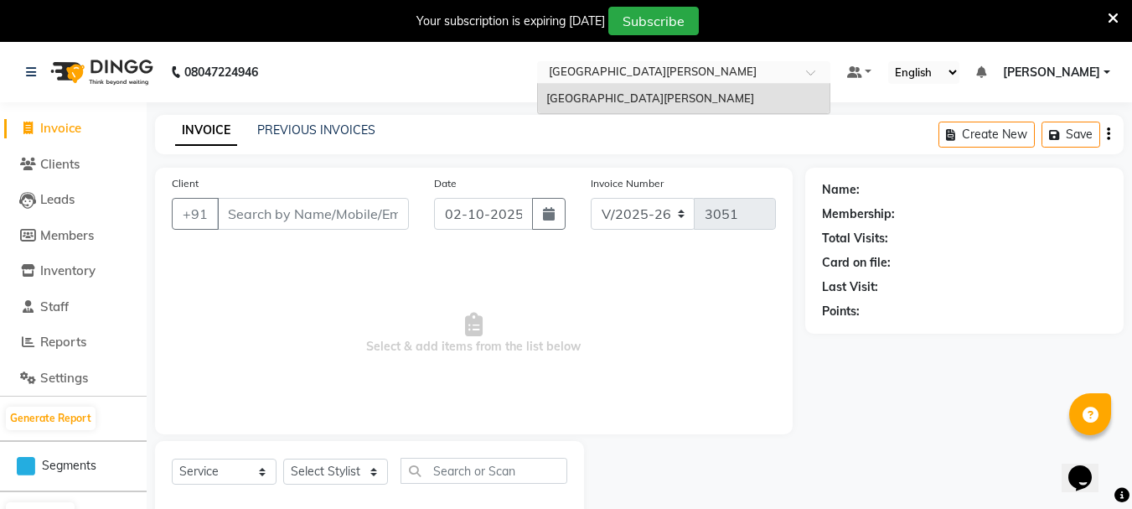
click at [808, 72] on span at bounding box center [816, 77] width 21 height 17
click at [220, 79] on b "08047224946" at bounding box center [221, 72] width 74 height 47
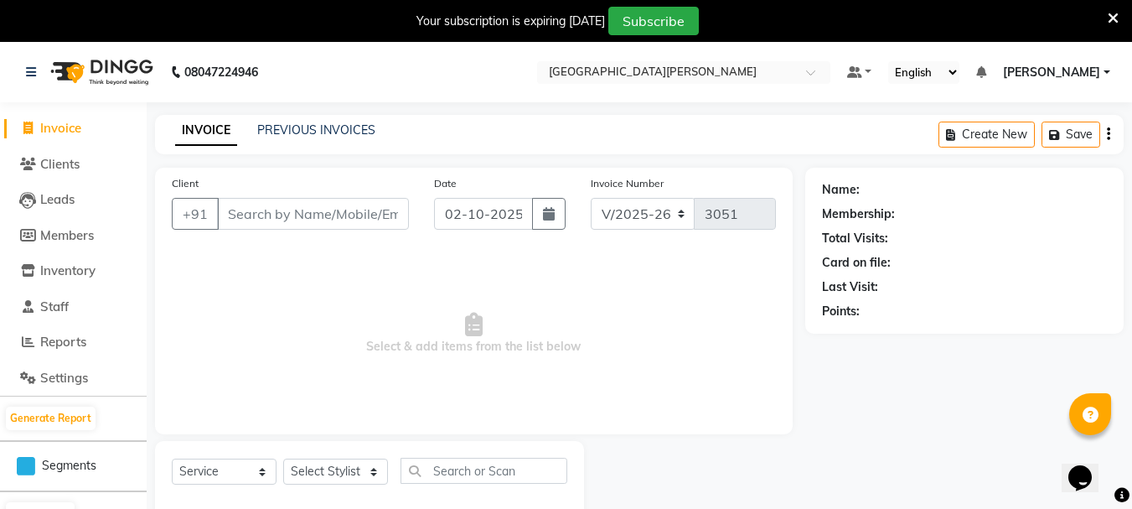
click at [118, 65] on img at bounding box center [100, 72] width 115 height 47
click at [19, 72] on div "08047224946" at bounding box center [141, 72] width 257 height 47
click at [35, 68] on icon at bounding box center [31, 72] width 10 height 12
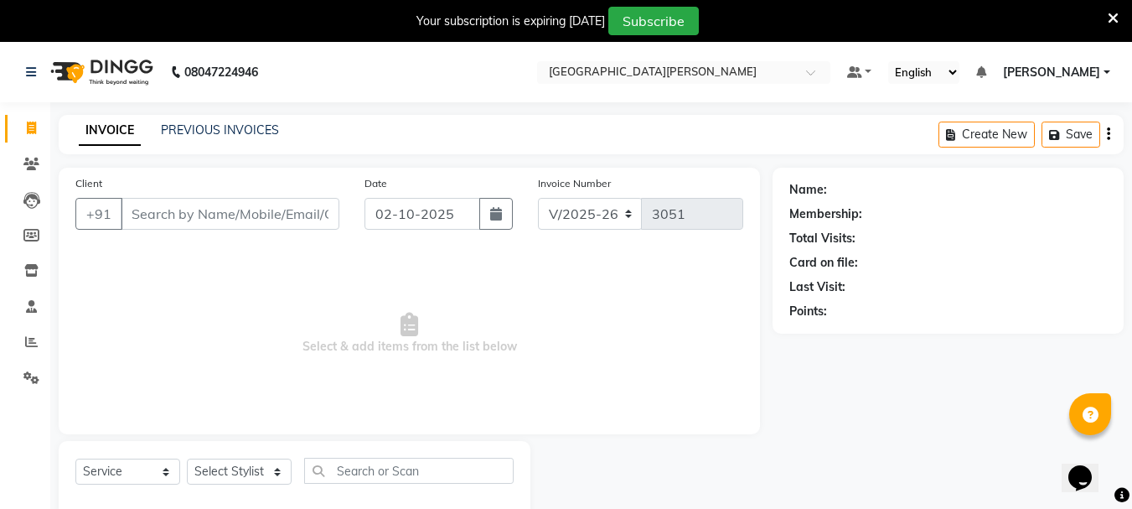
click at [1108, 70] on link "[PERSON_NAME]" at bounding box center [1056, 73] width 107 height 18
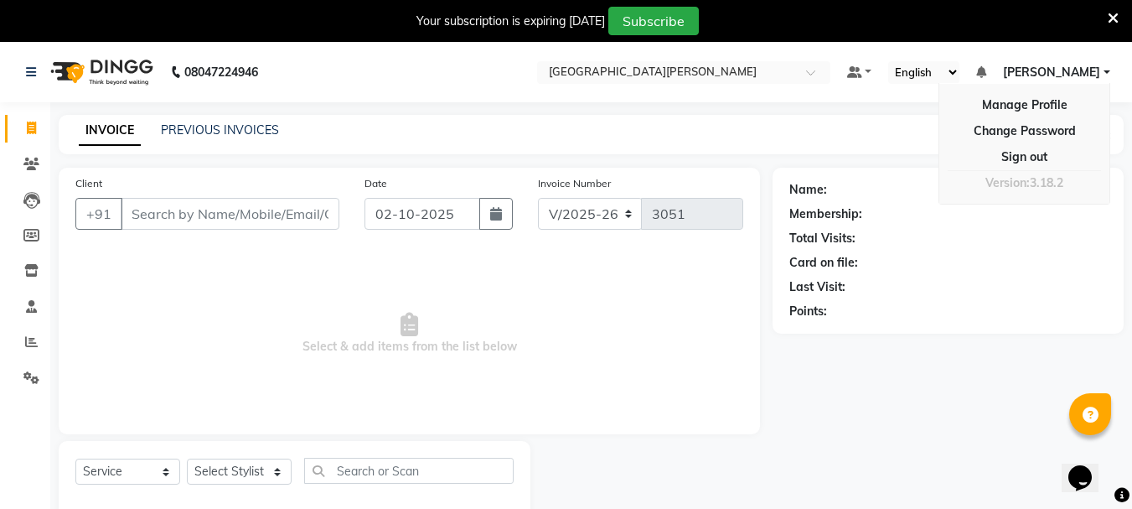
click at [571, 353] on span "Select & add items from the list below" at bounding box center [409, 334] width 668 height 168
